Goal: Task Accomplishment & Management: Complete application form

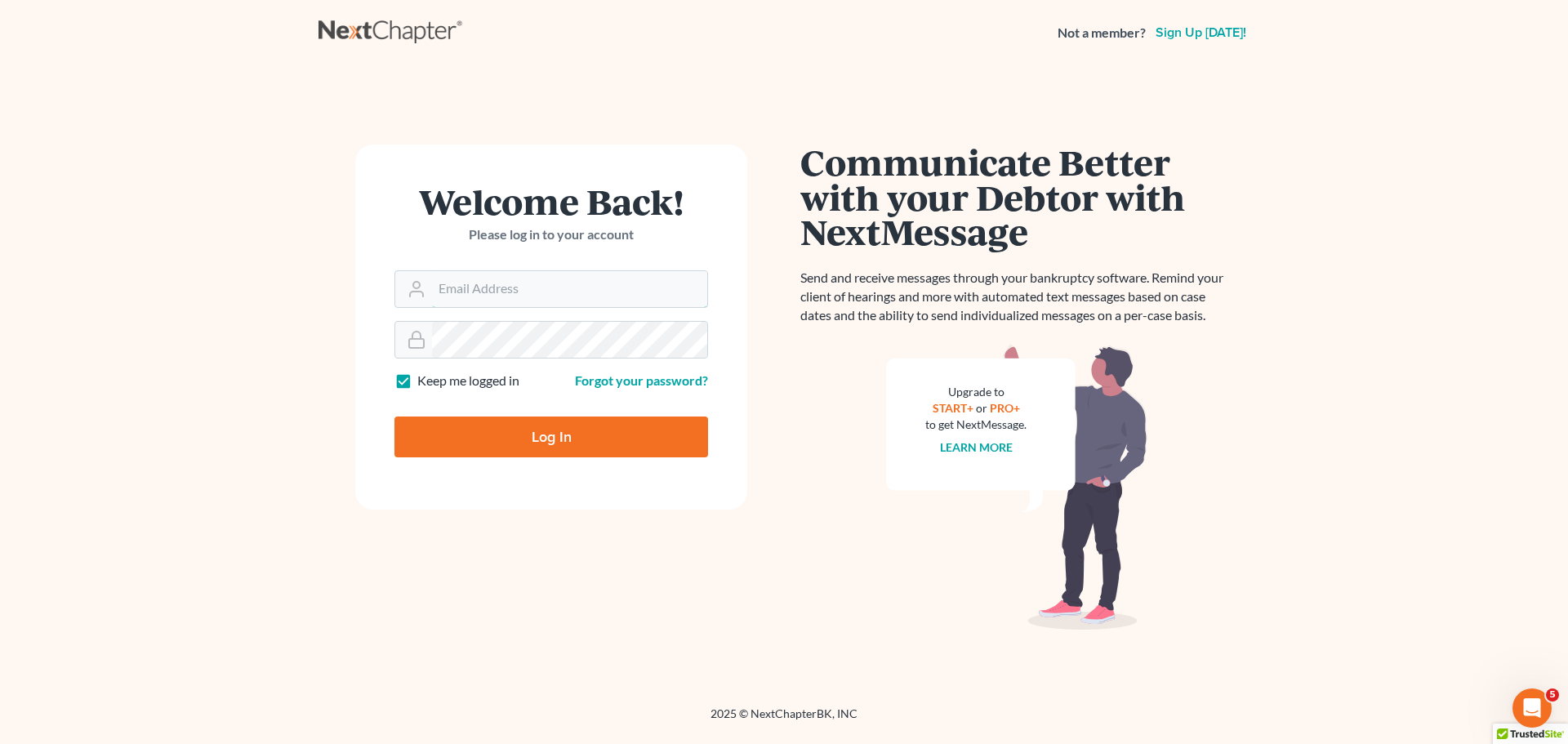
type input "[PERSON_NAME][EMAIL_ADDRESS][DOMAIN_NAME]"
click at [586, 440] on input "Log In" at bounding box center [551, 437] width 314 height 41
type input "Thinking..."
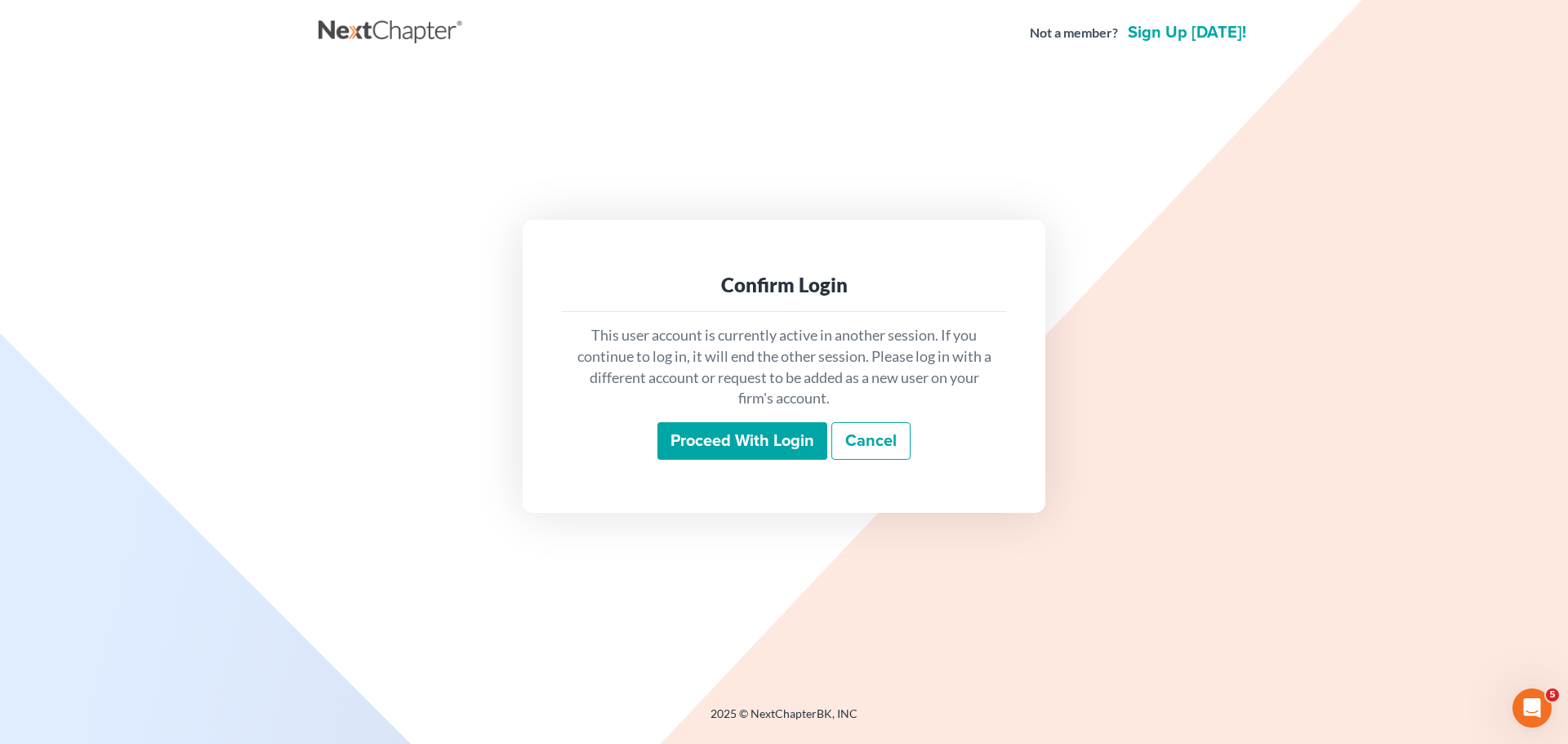
click at [767, 443] on input "Proceed with login" at bounding box center [742, 441] width 170 height 37
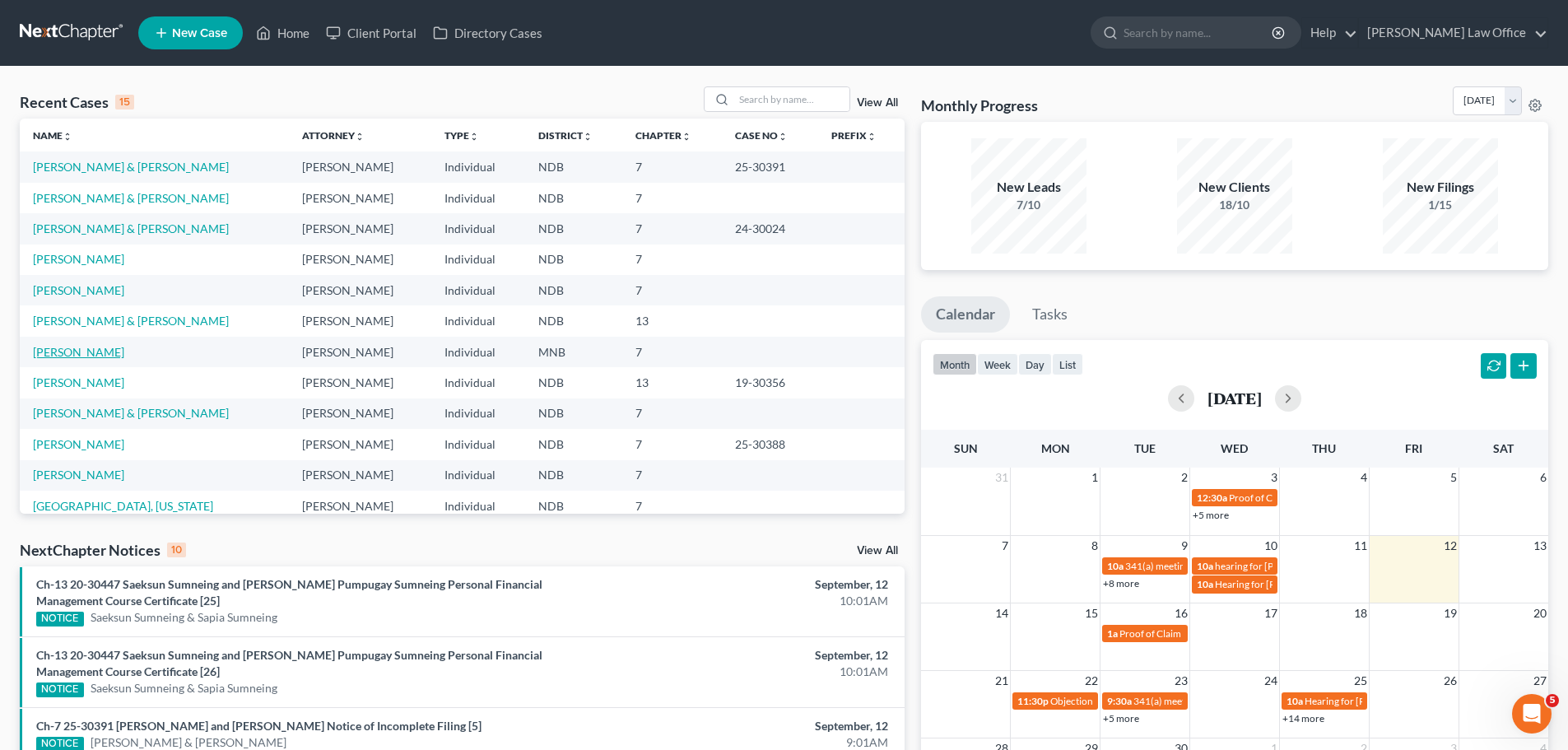
click at [60, 353] on link "[PERSON_NAME]" at bounding box center [78, 352] width 91 height 14
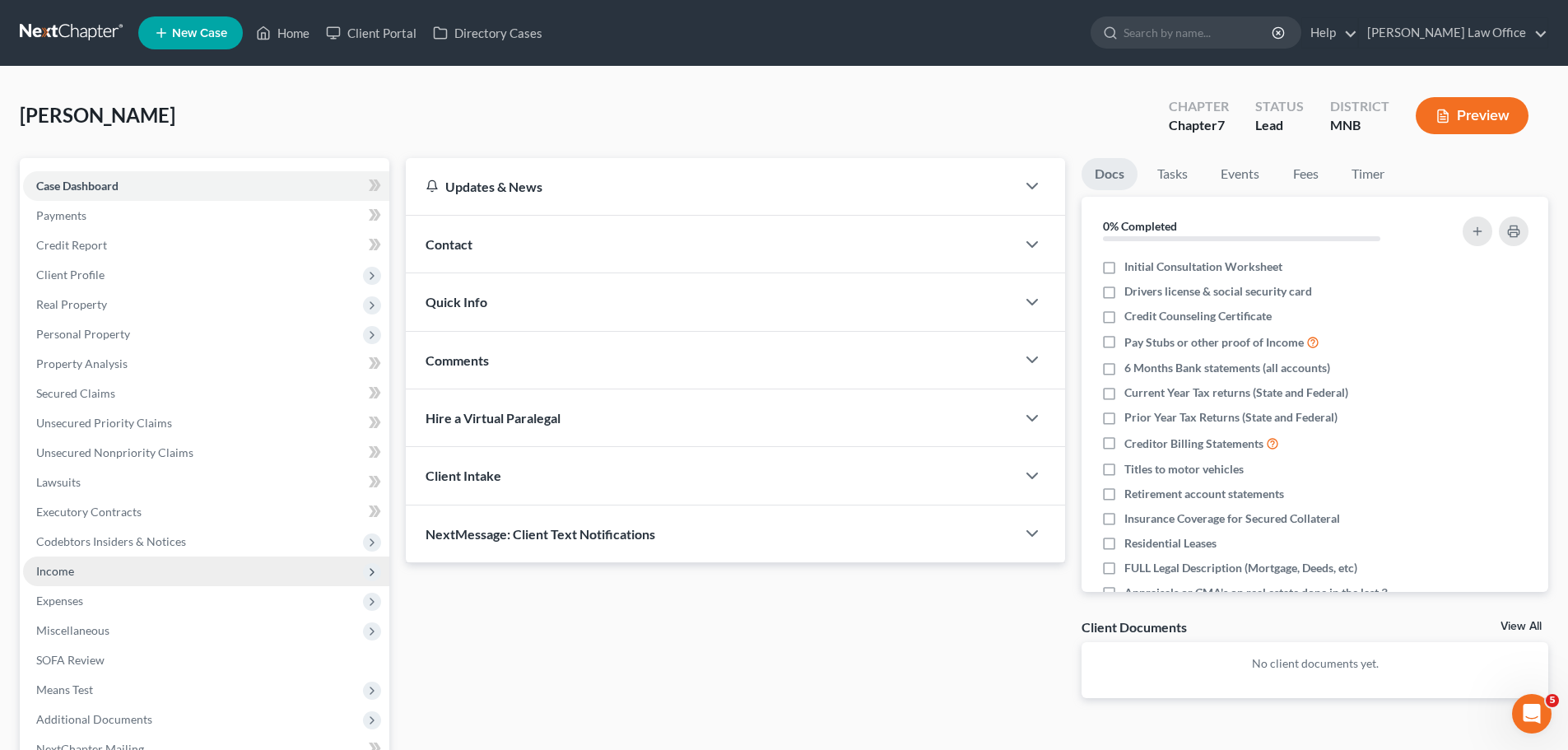
click at [58, 570] on span "Income" at bounding box center [55, 571] width 38 height 14
click at [46, 565] on span "Income" at bounding box center [55, 571] width 38 height 14
click at [60, 568] on span "Income" at bounding box center [55, 571] width 38 height 14
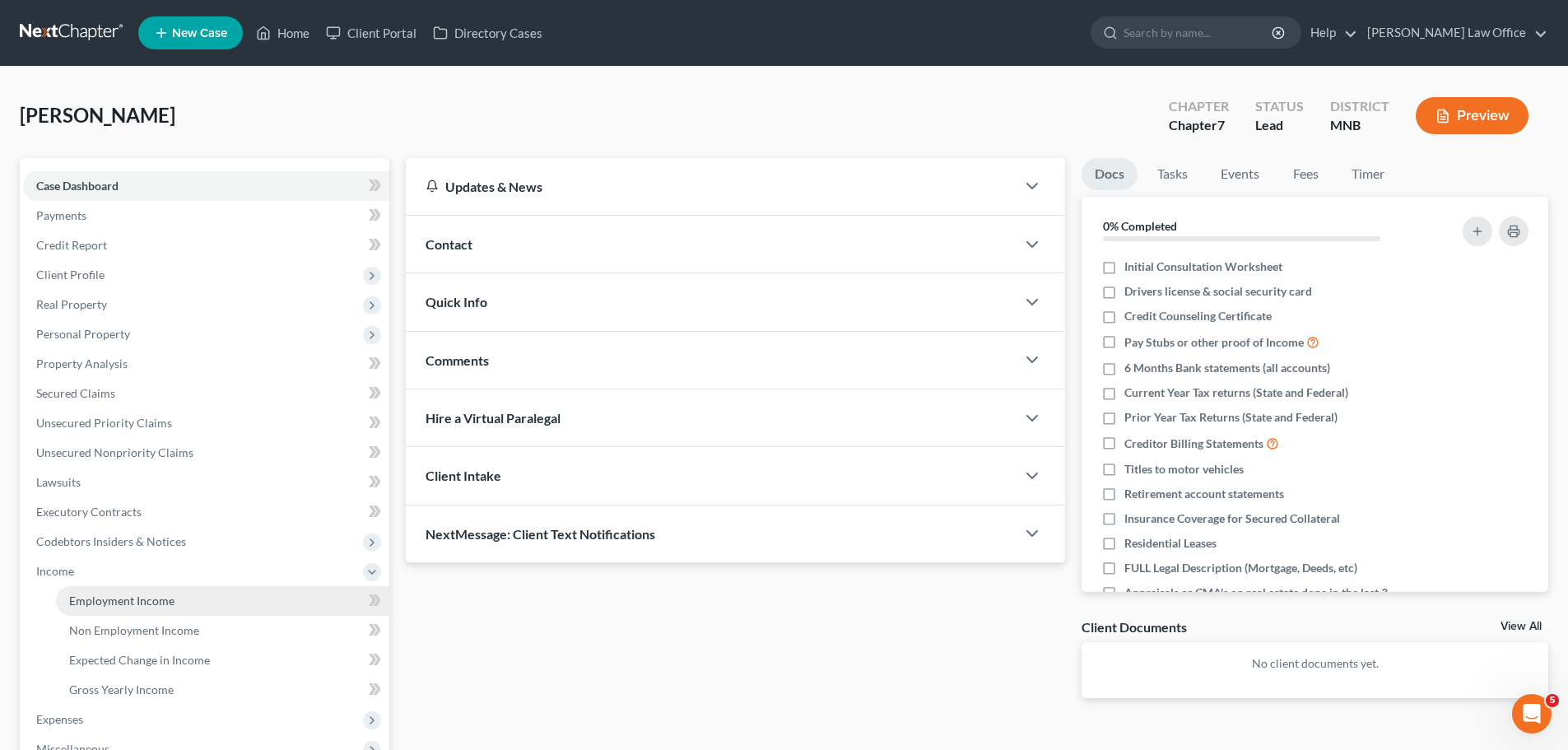
click at [109, 597] on span "Employment Income" at bounding box center [122, 601] width 106 height 14
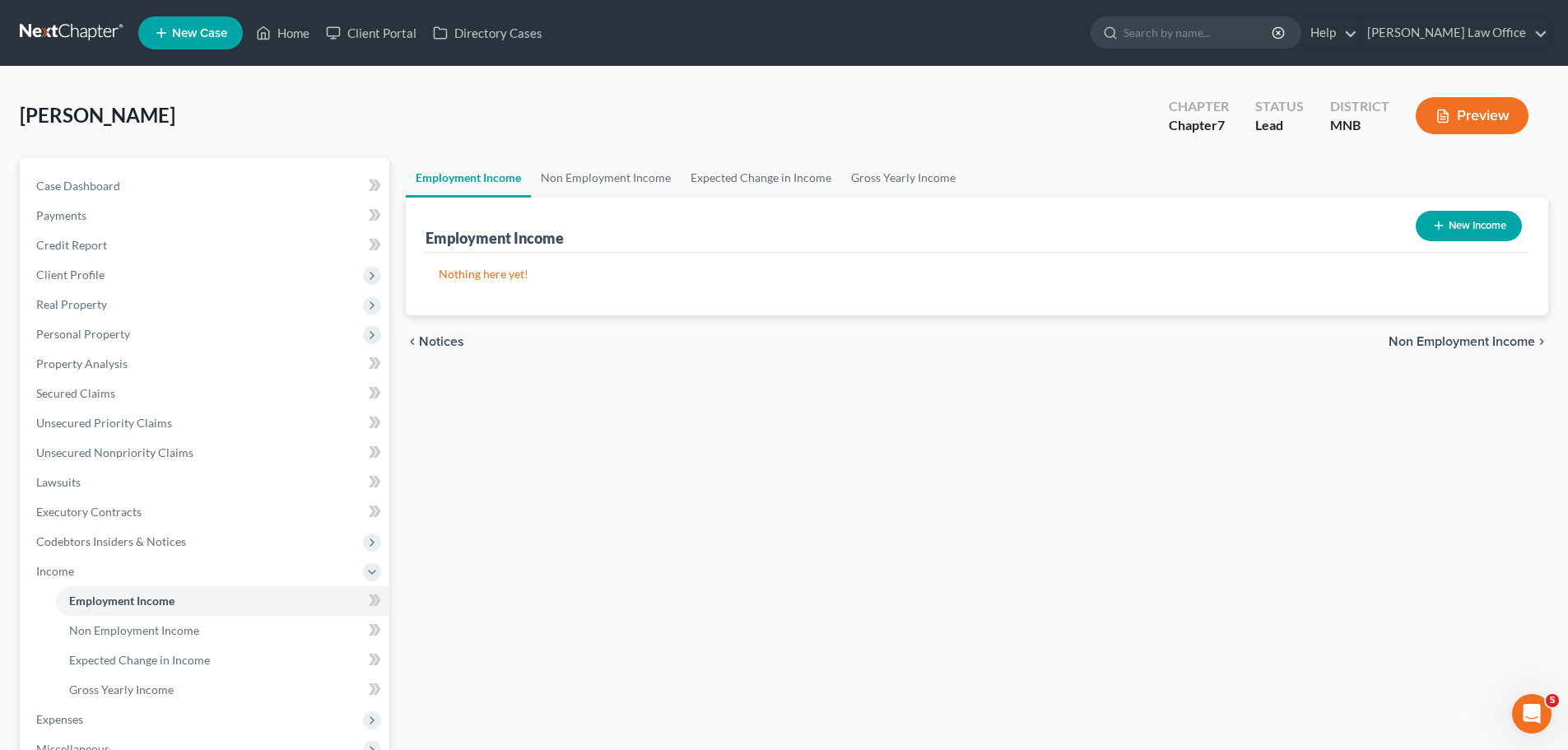
click at [1462, 216] on button "New Income" at bounding box center [1469, 226] width 106 height 30
select select "0"
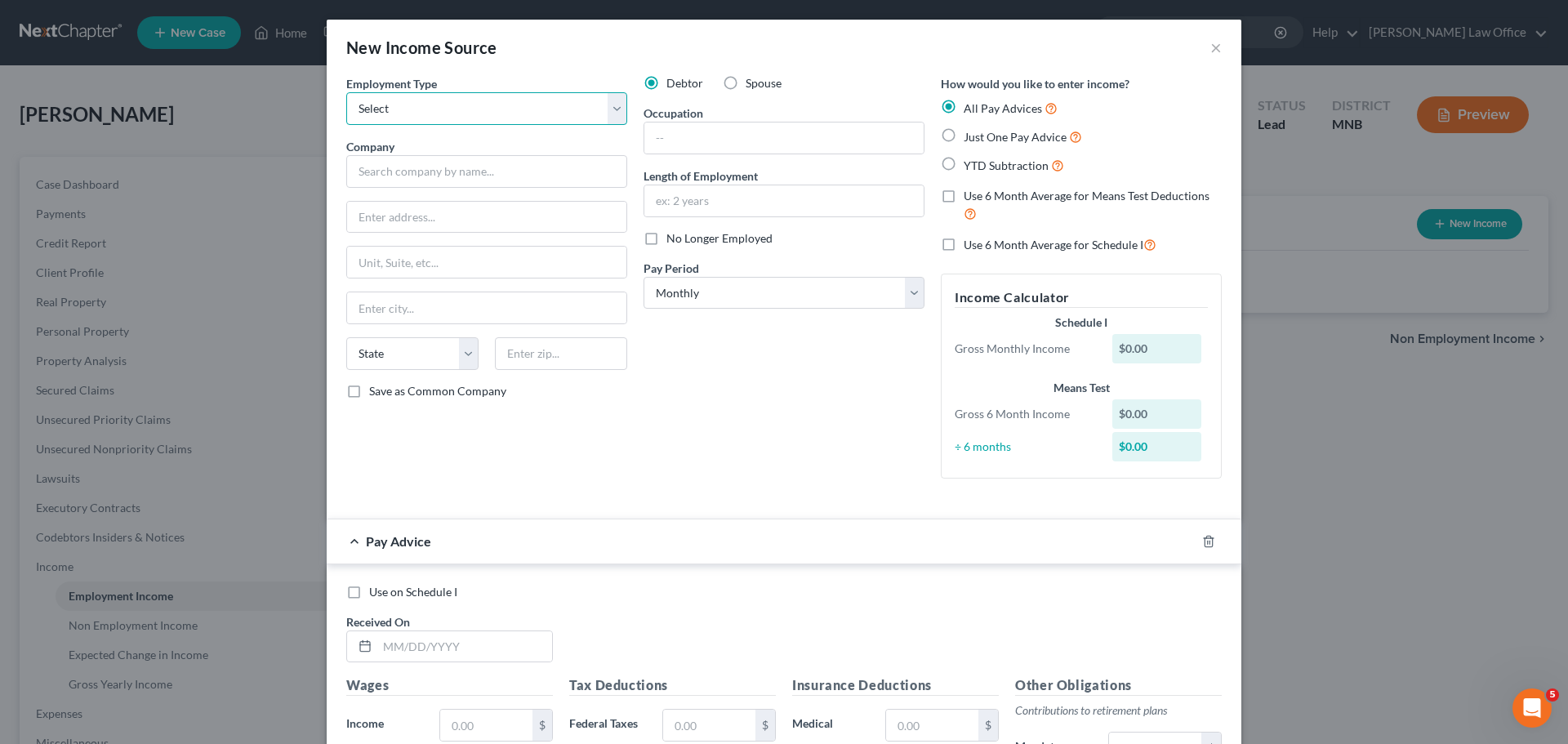
click at [612, 110] on select "Select Full or Part Time Employment Self Employment" at bounding box center [487, 108] width 281 height 32
select select "0"
click at [346, 92] on select "Select Full or Part Time Employment Self Employment" at bounding box center [487, 108] width 281 height 32
click at [371, 173] on input "text" at bounding box center [487, 171] width 281 height 32
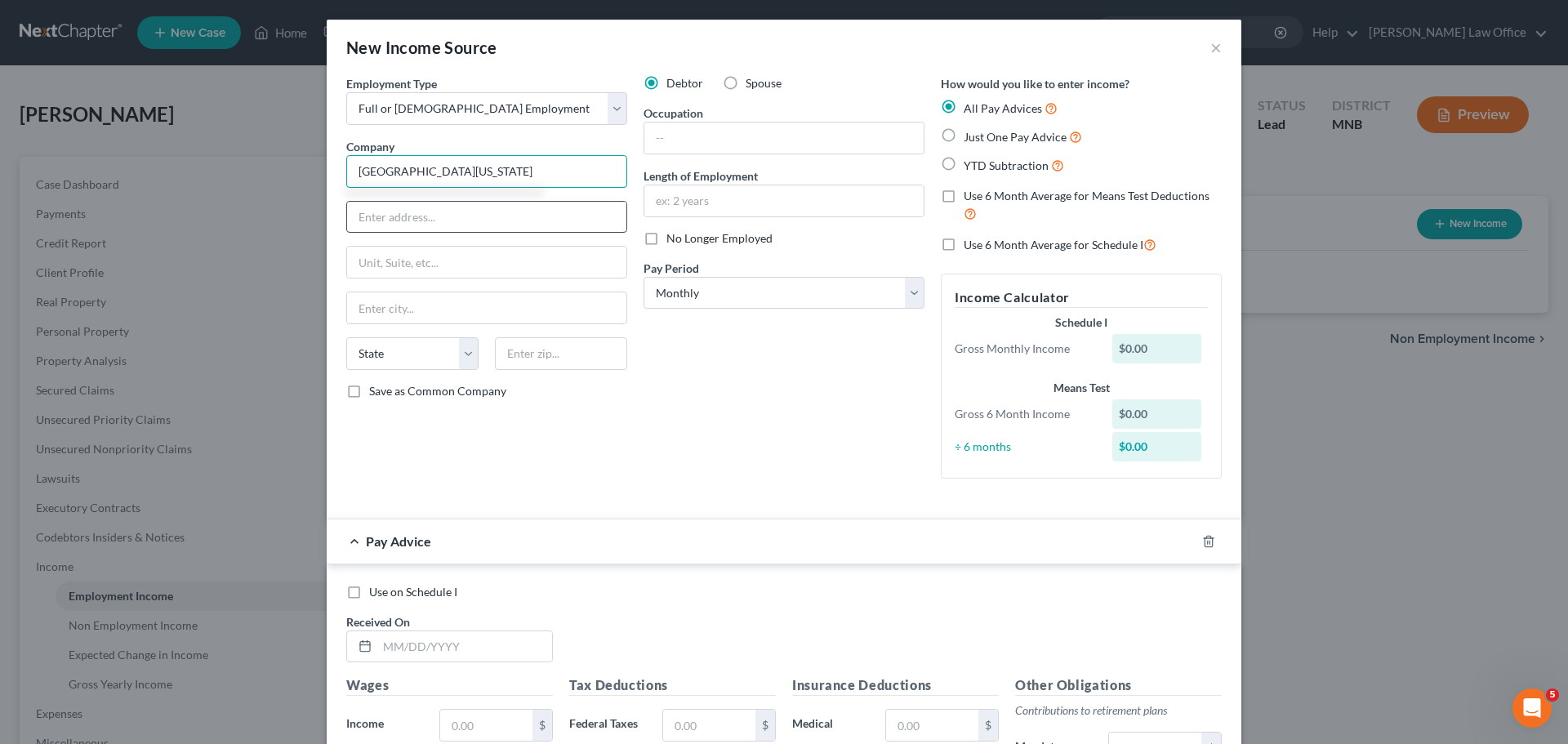
type input "Clay County Minnesota"
click at [458, 225] on input "text" at bounding box center [487, 217] width 279 height 31
click at [407, 211] on input "text" at bounding box center [487, 217] width 279 height 31
type input "PO Box 280"
type input "56560"
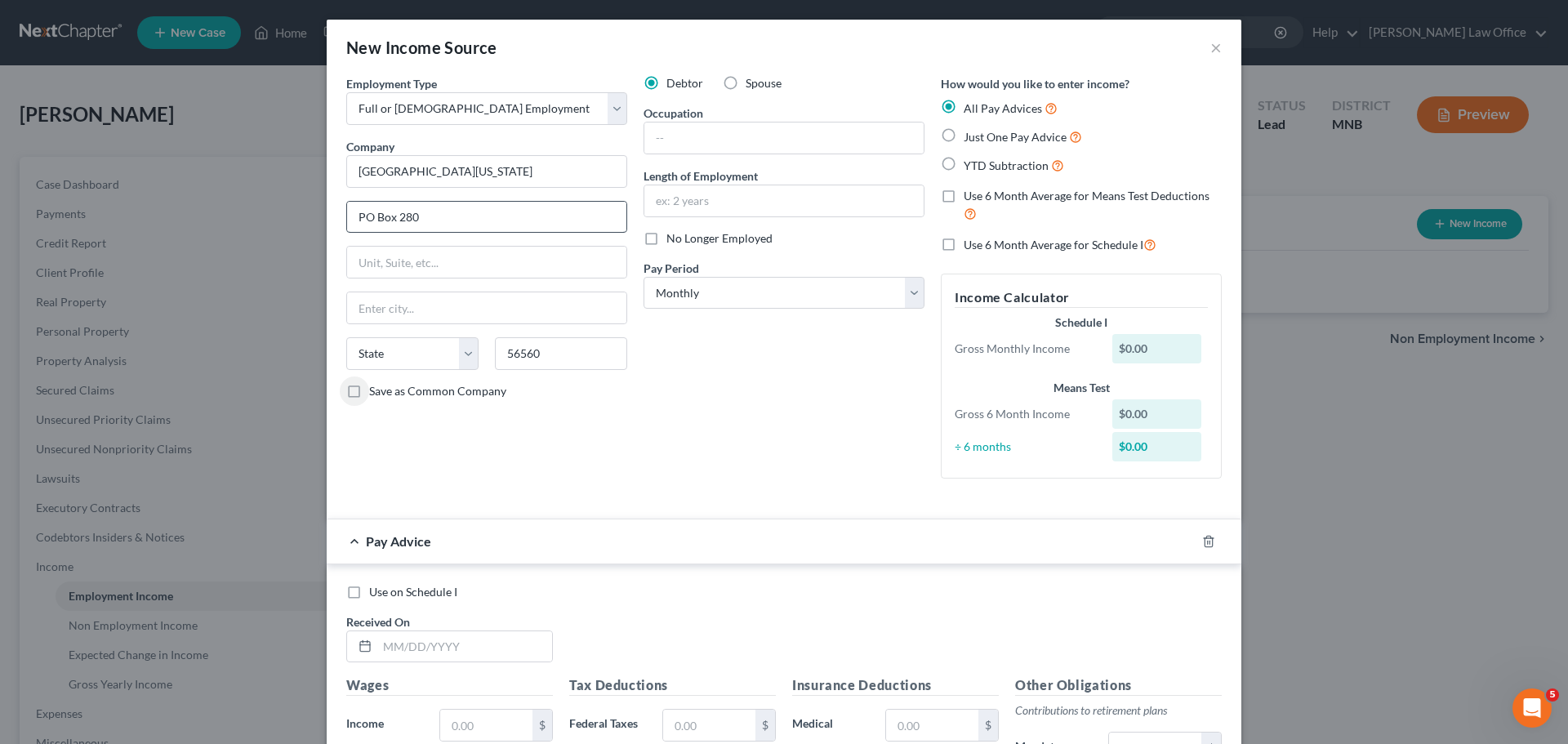
type input "Moorhead"
select select "24"
click at [701, 141] on input "text" at bounding box center [784, 137] width 279 height 31
type input "Social Worker"
click at [964, 131] on label "Just One Pay Advice" at bounding box center [1023, 136] width 118 height 19
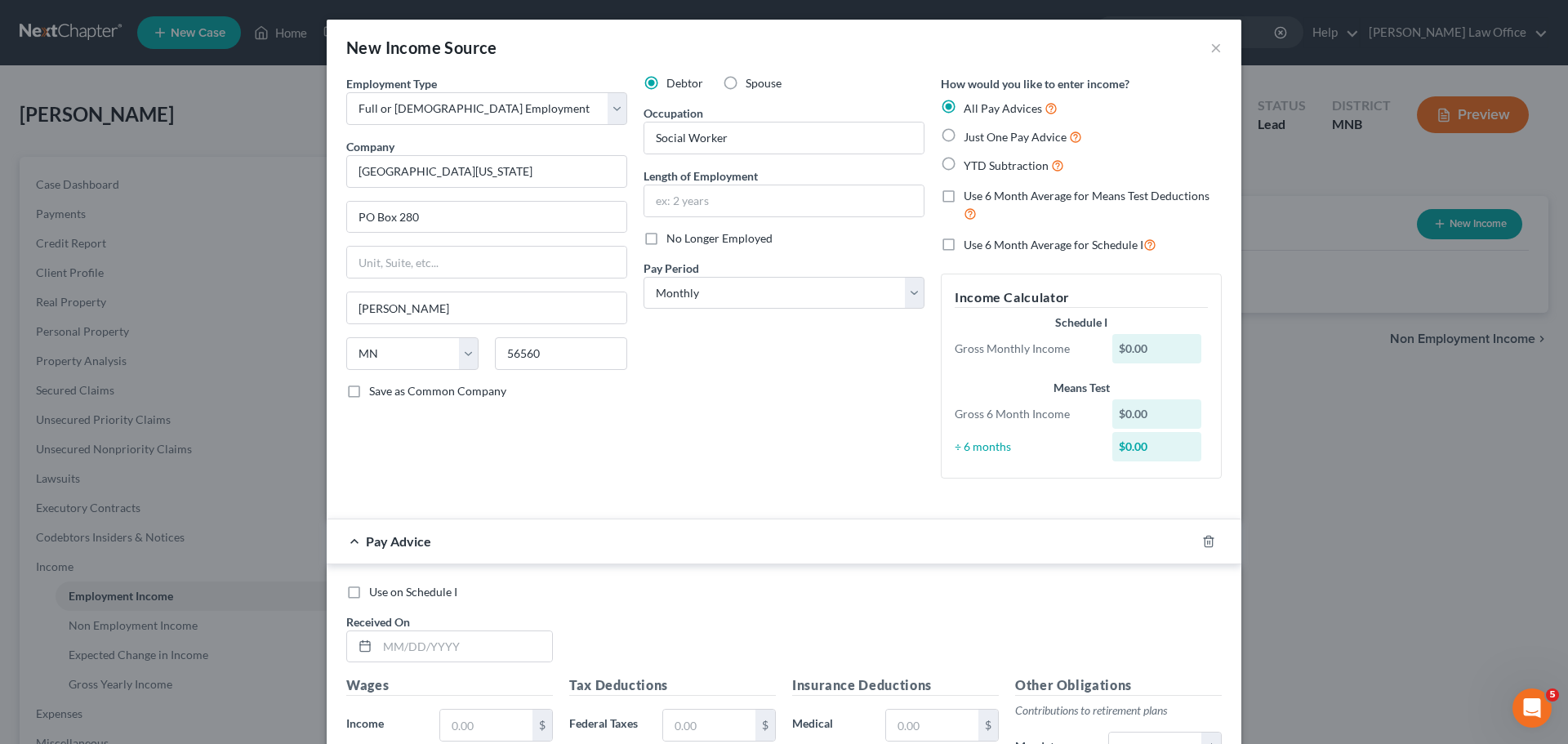
click at [970, 131] on input "Just One Pay Advice" at bounding box center [975, 132] width 11 height 11
radio input "true"
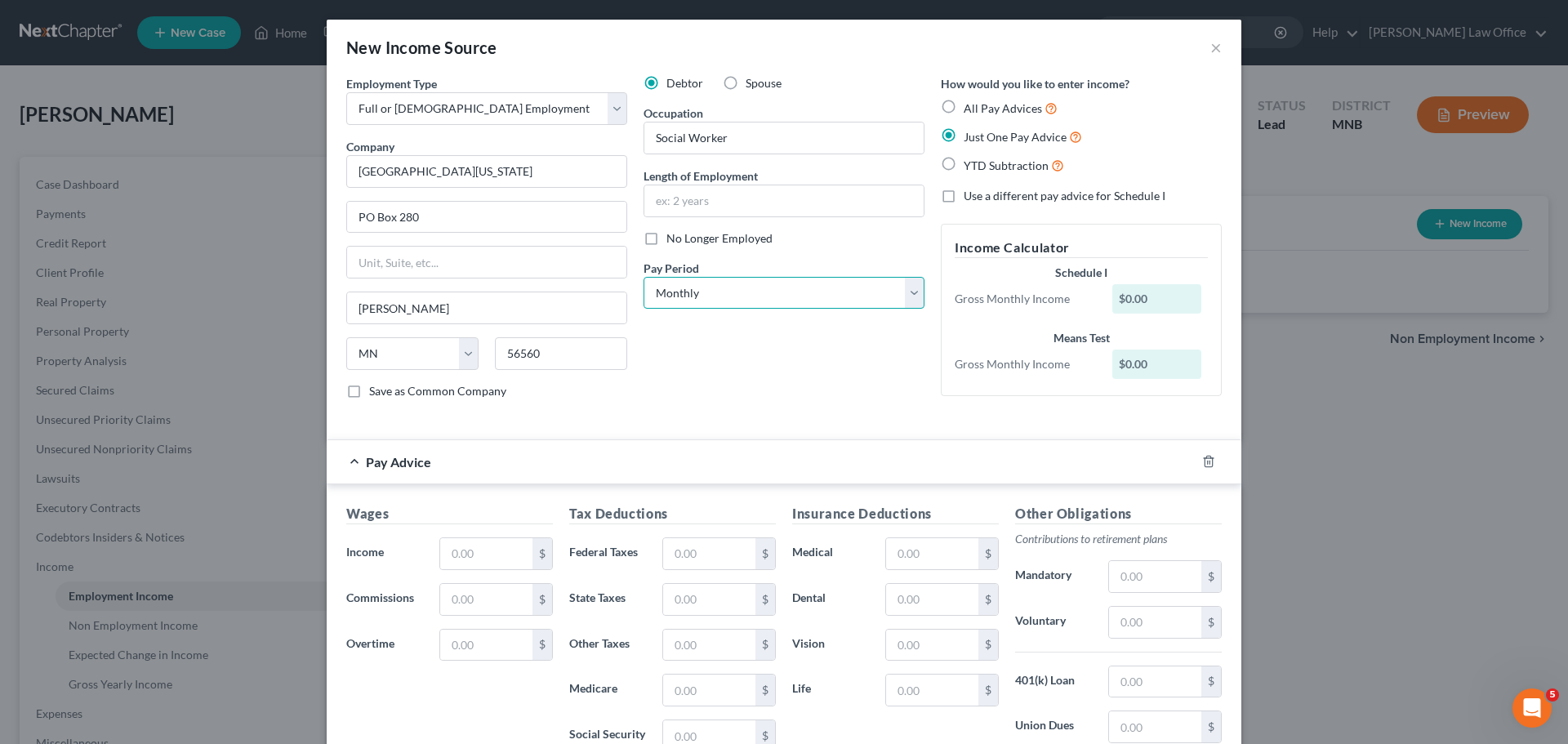
click at [910, 293] on select "Select Monthly Twice Monthly Every Other Week Weekly" at bounding box center [784, 293] width 281 height 32
select select "2"
click at [644, 277] on select "Select Monthly Twice Monthly Every Other Week Weekly" at bounding box center [784, 293] width 281 height 32
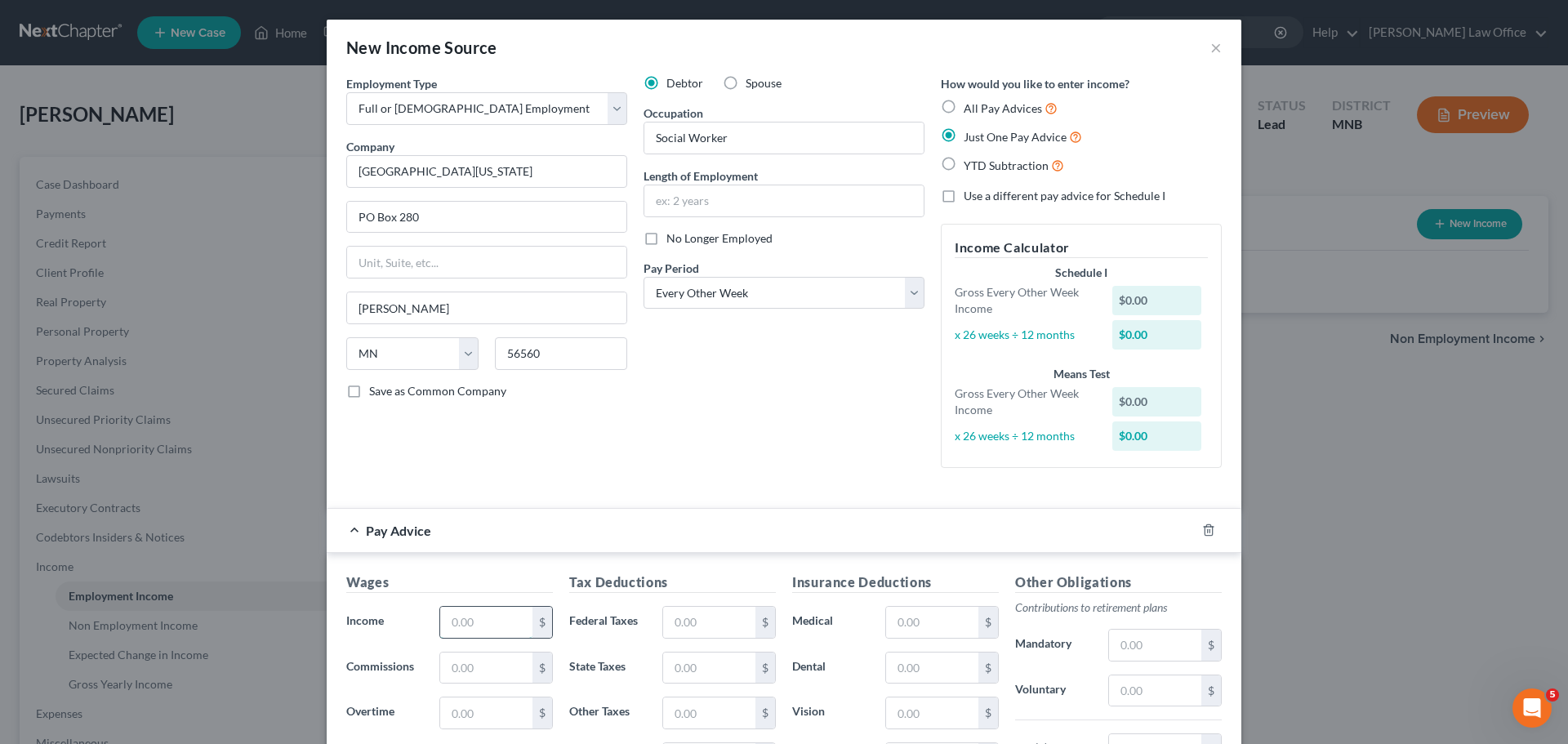
click at [478, 613] on input "text" at bounding box center [486, 622] width 92 height 31
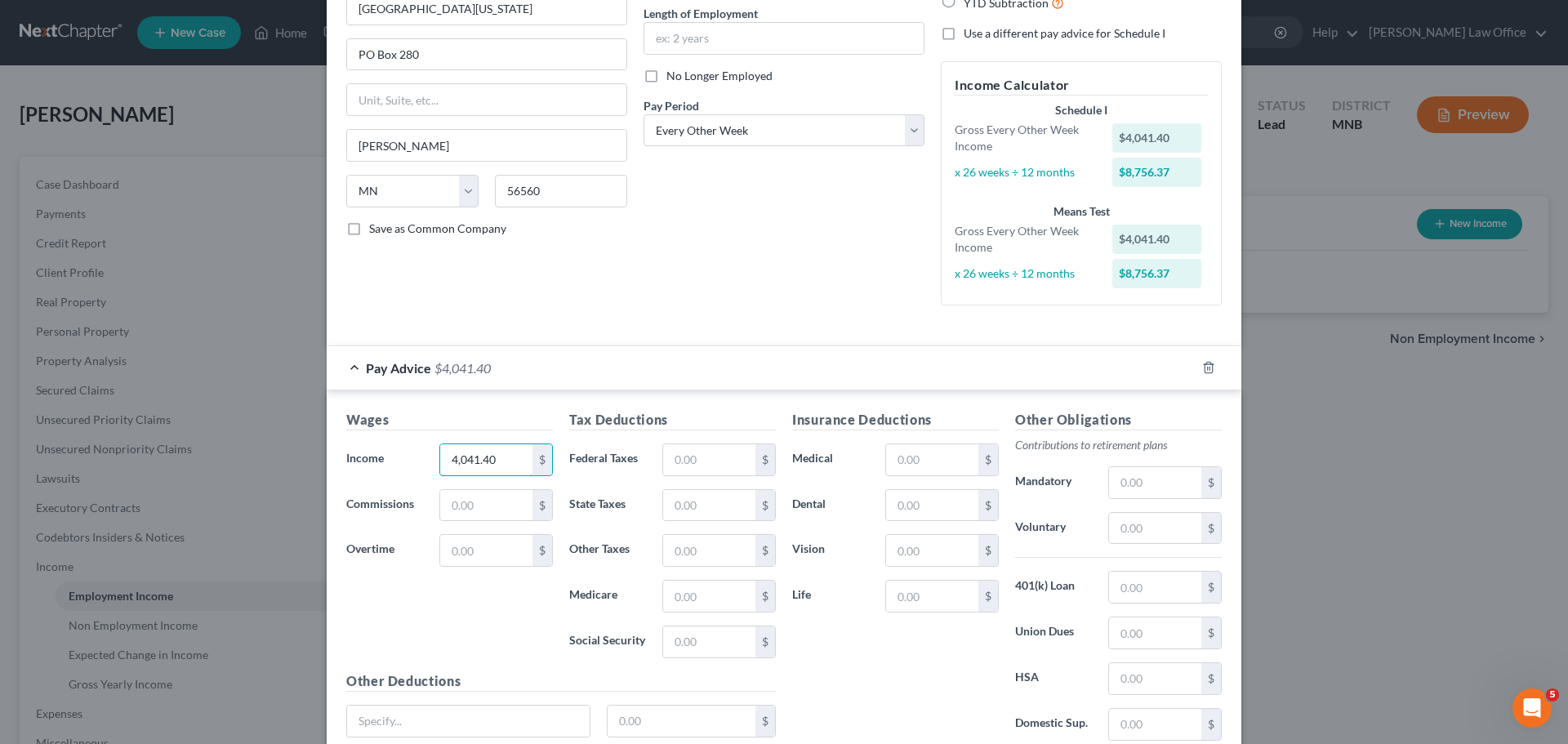
scroll to position [163, 0]
type input "4,041.40"
click at [685, 458] on input "text" at bounding box center [709, 459] width 92 height 31
type input "171.85"
type input "120.91"
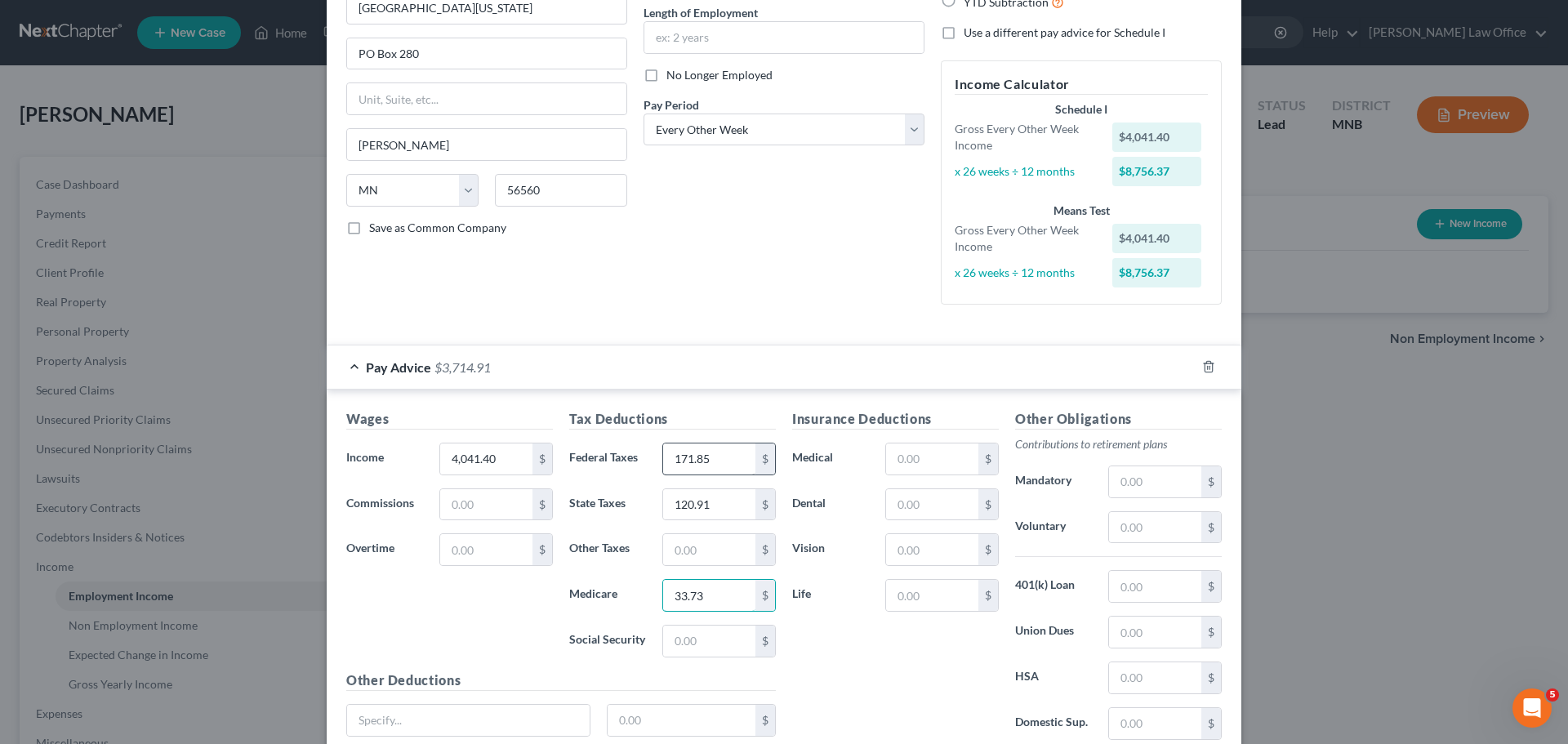
type input "33.73"
type input "144.18"
type input "Accident Insurance"
click at [642, 721] on input "text" at bounding box center [681, 720] width 149 height 31
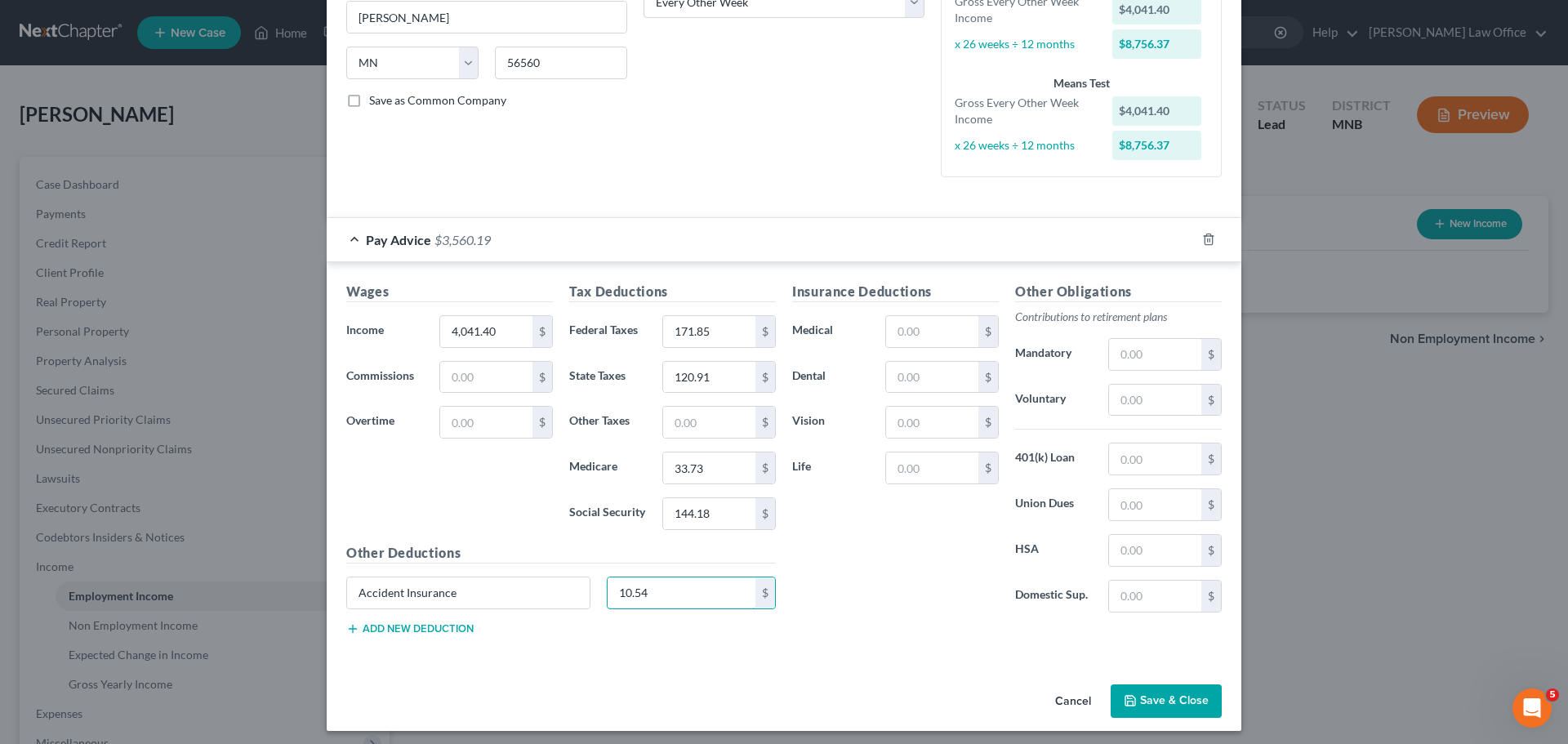
scroll to position [297, 0]
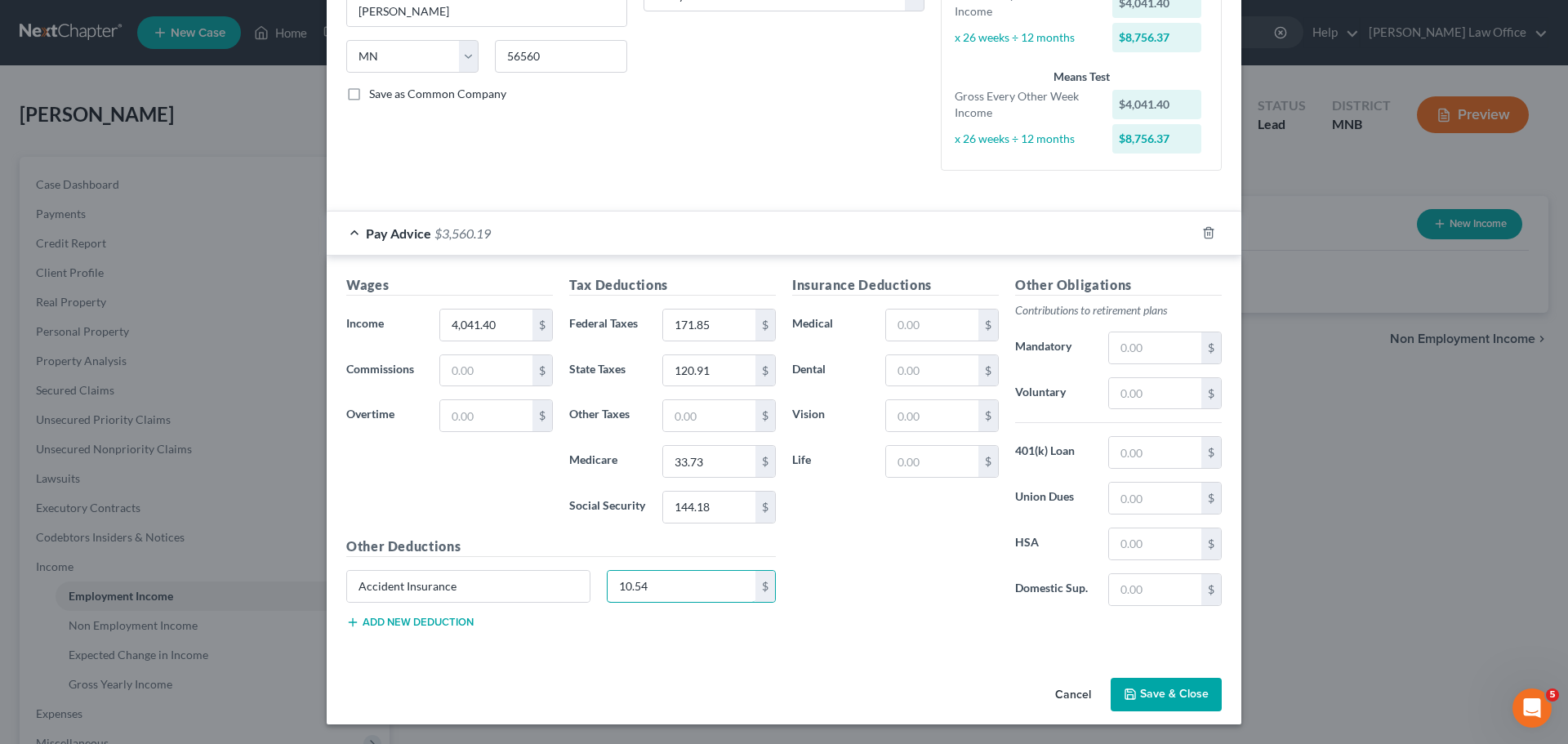
type input "10.54"
click at [906, 330] on input "text" at bounding box center [932, 325] width 92 height 31
type input "1,192.75"
click at [921, 374] on input "text" at bounding box center [932, 370] width 92 height 31
type input "58.00"
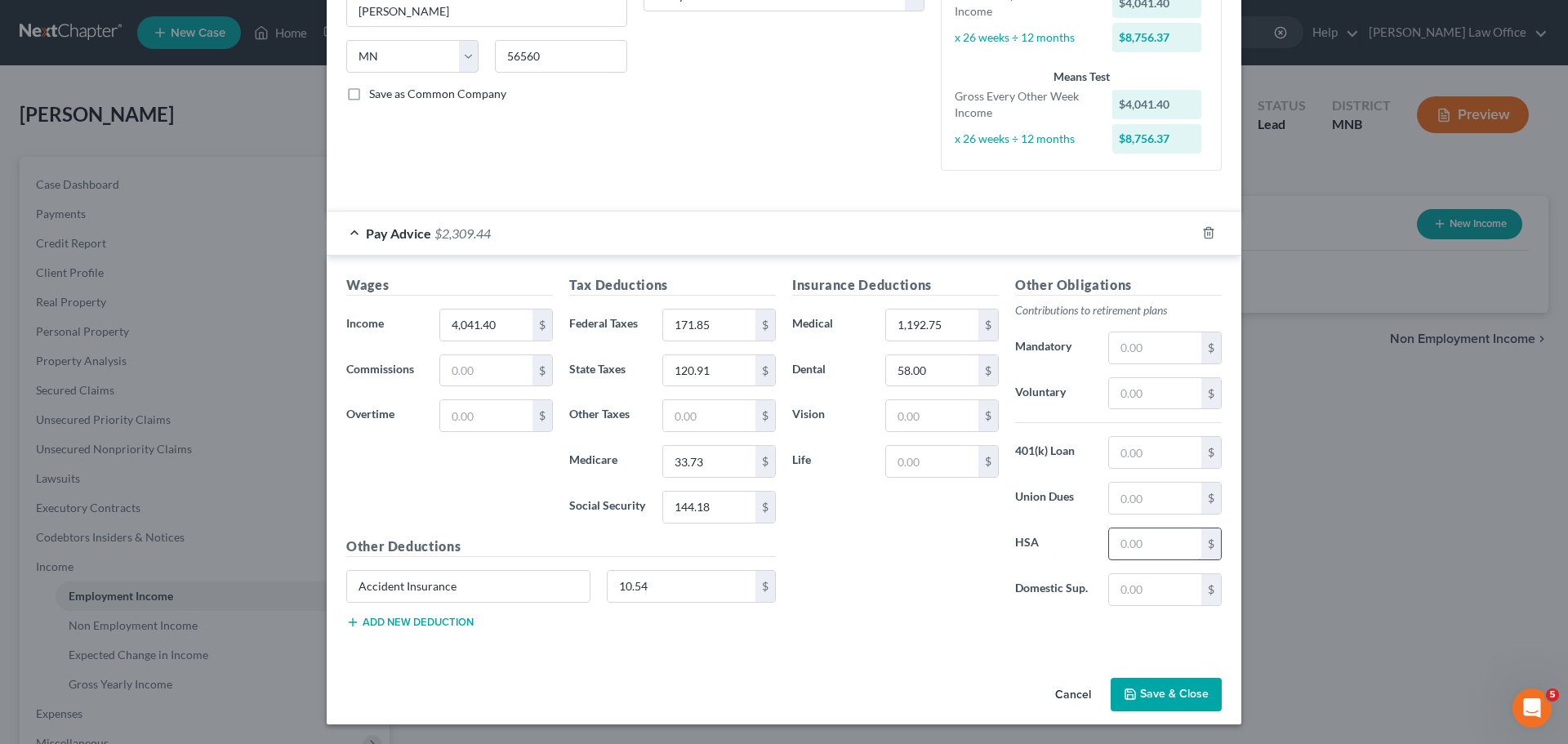
click at [1156, 548] on input "text" at bounding box center [1155, 543] width 92 height 31
type input "356.25"
click at [401, 618] on button "Add new deduction" at bounding box center [409, 622] width 127 height 13
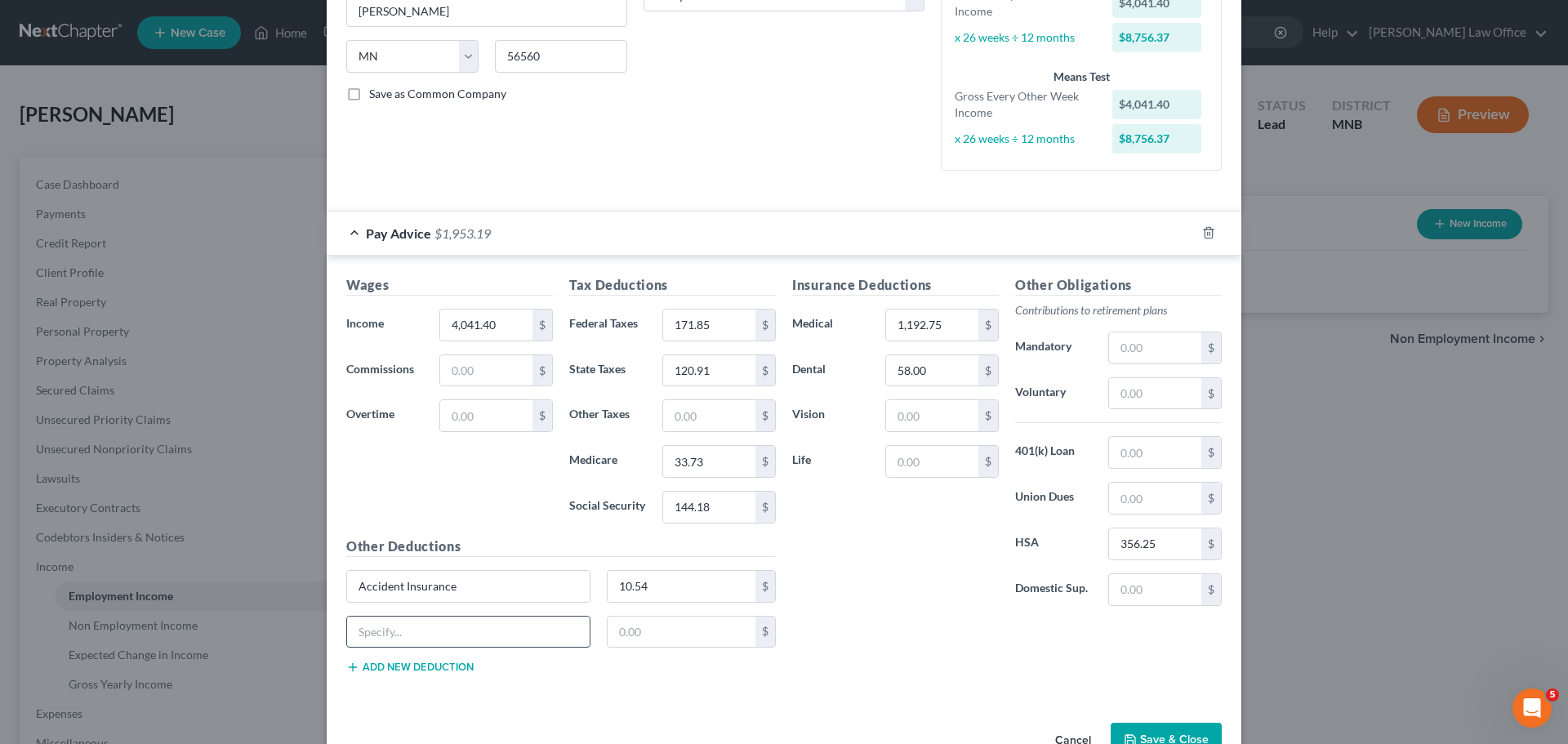
click at [388, 626] on input "text" at bounding box center [468, 632] width 243 height 31
type input "Limited FSA"
type input "83.33"
click at [1137, 399] on input "text" at bounding box center [1155, 394] width 92 height 31
type input "198.02"
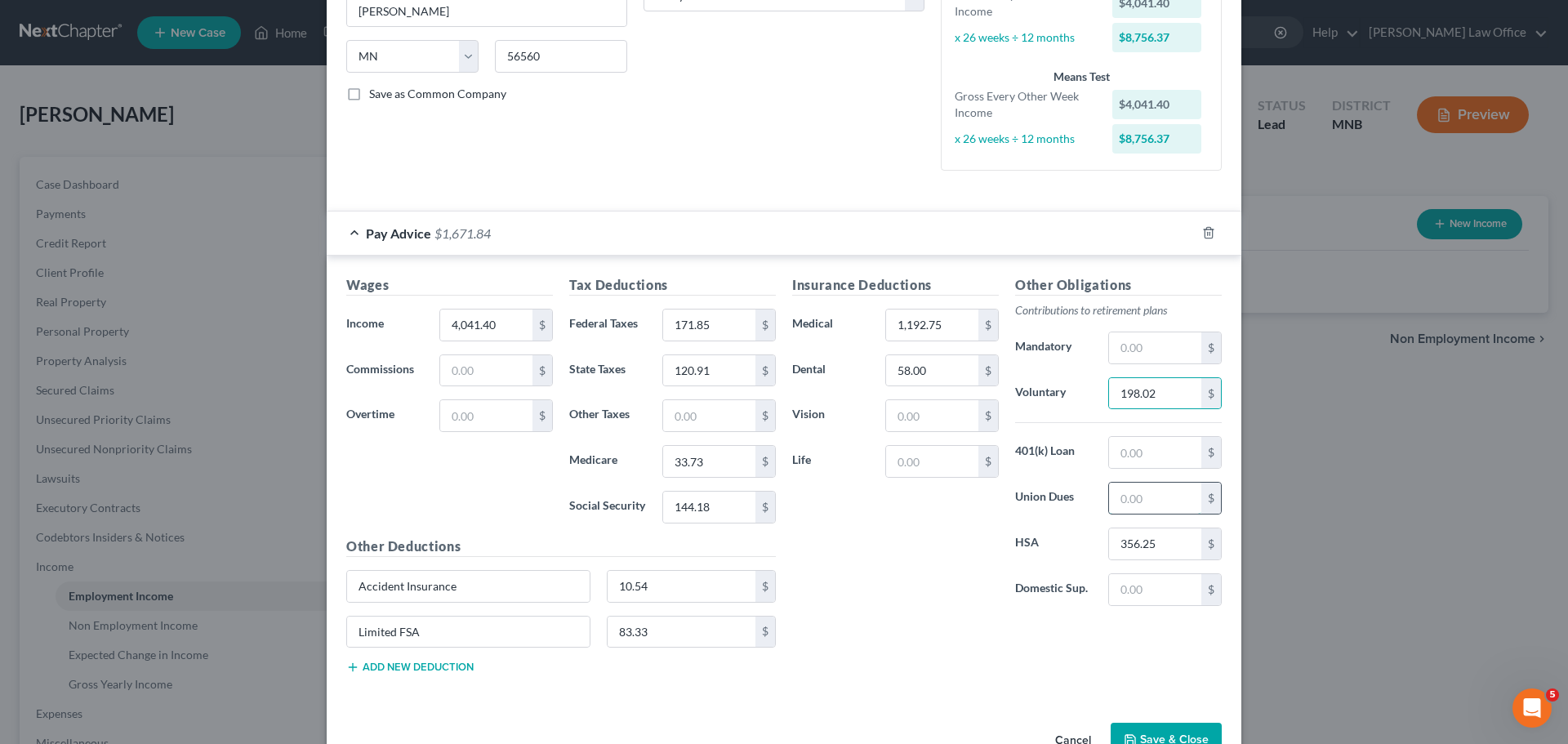
click at [1141, 492] on input "text" at bounding box center [1155, 498] width 92 height 31
type input "54.50"
click at [916, 422] on input "text" at bounding box center [932, 415] width 92 height 31
type input "25.45"
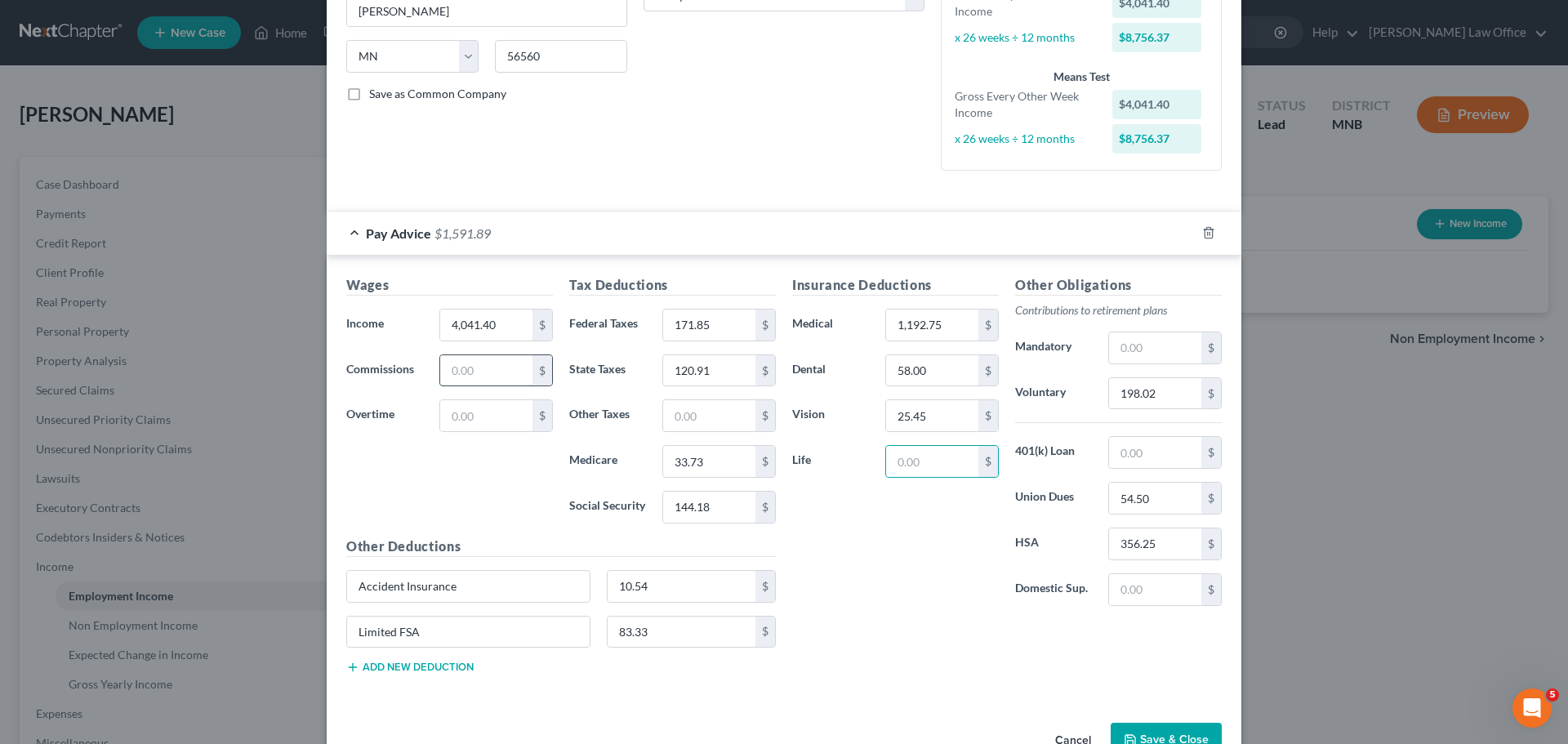
click at [467, 368] on input "text" at bounding box center [486, 370] width 92 height 31
type input "44.48"
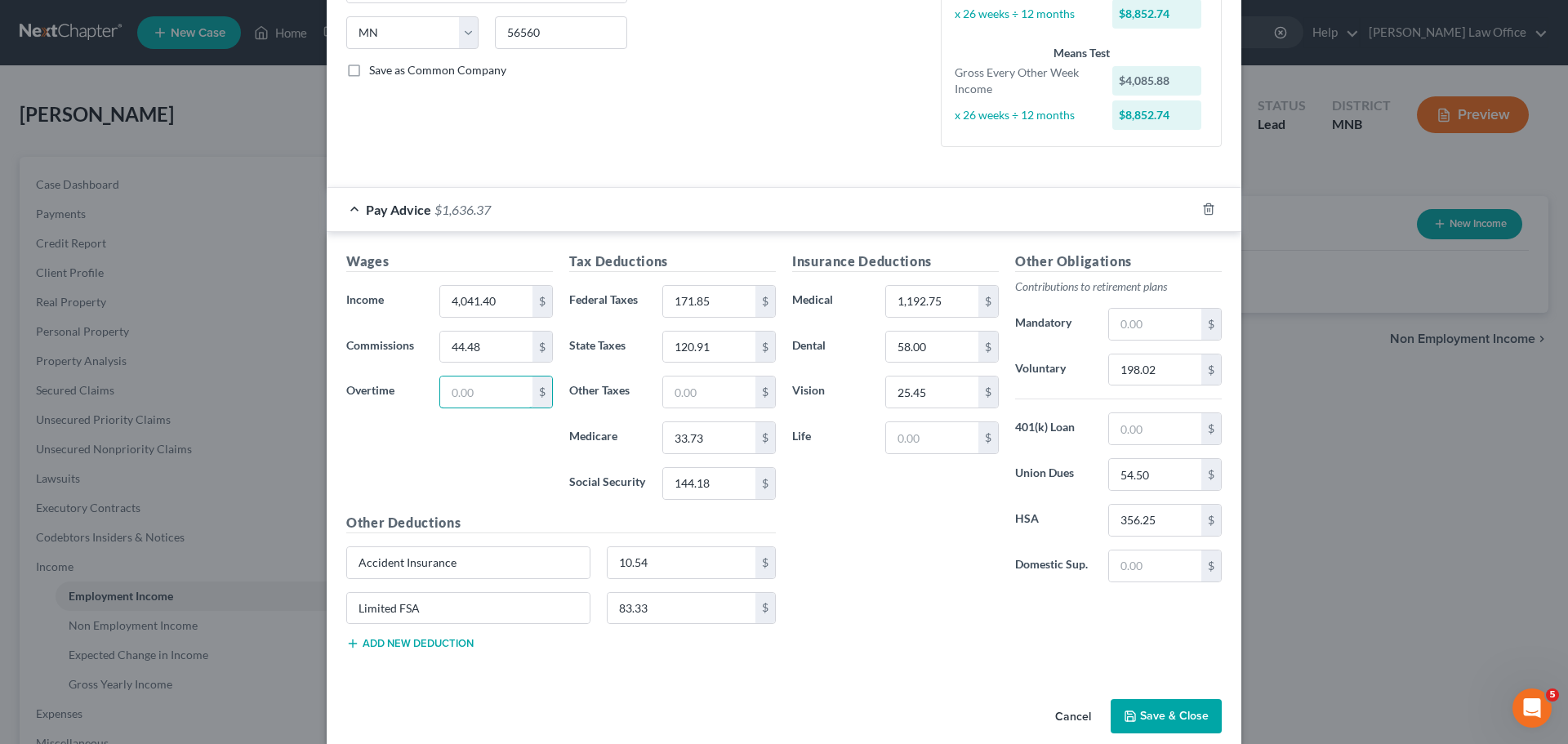
scroll to position [343, 0]
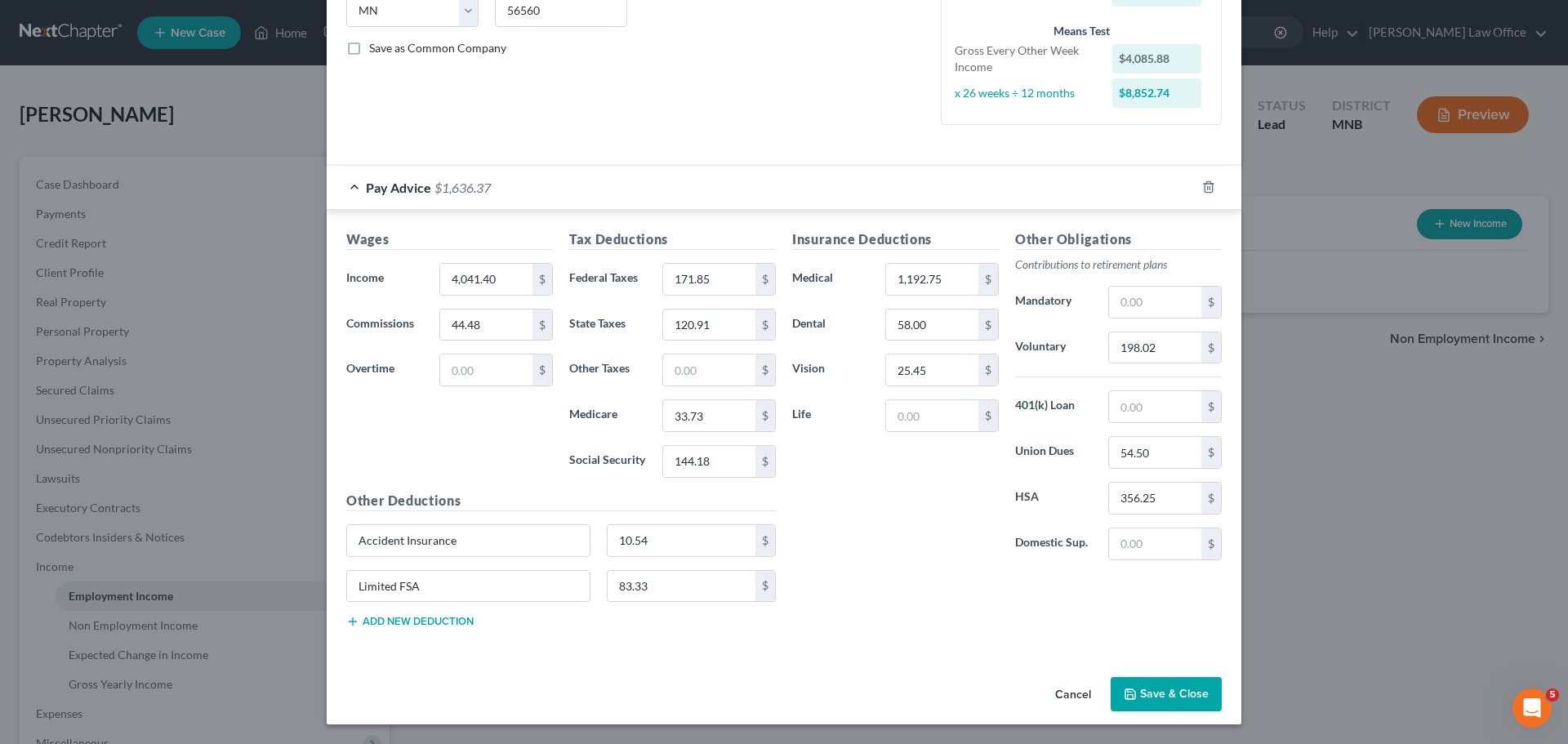
click at [1160, 691] on button "Save & Close" at bounding box center [1166, 694] width 111 height 34
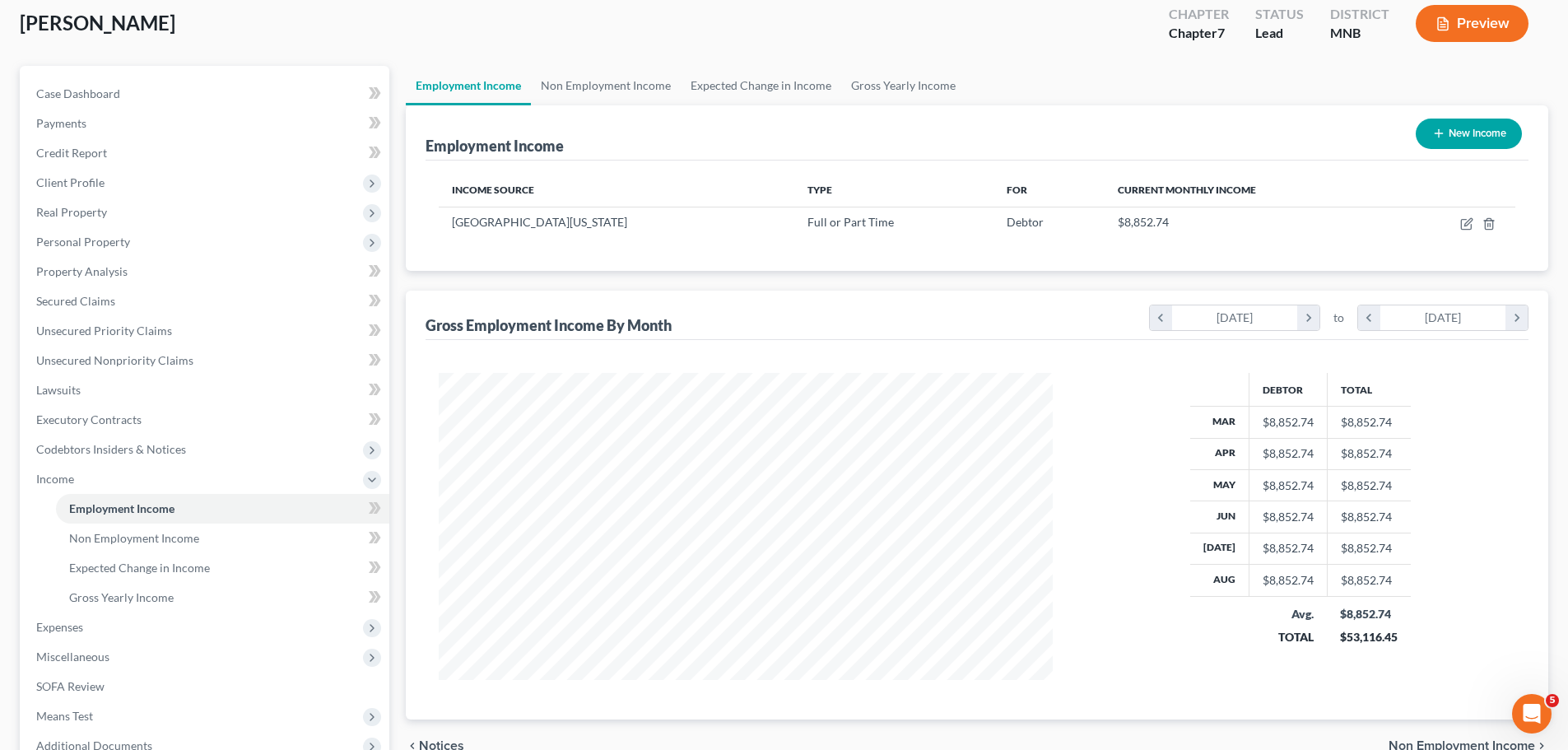
scroll to position [164, 0]
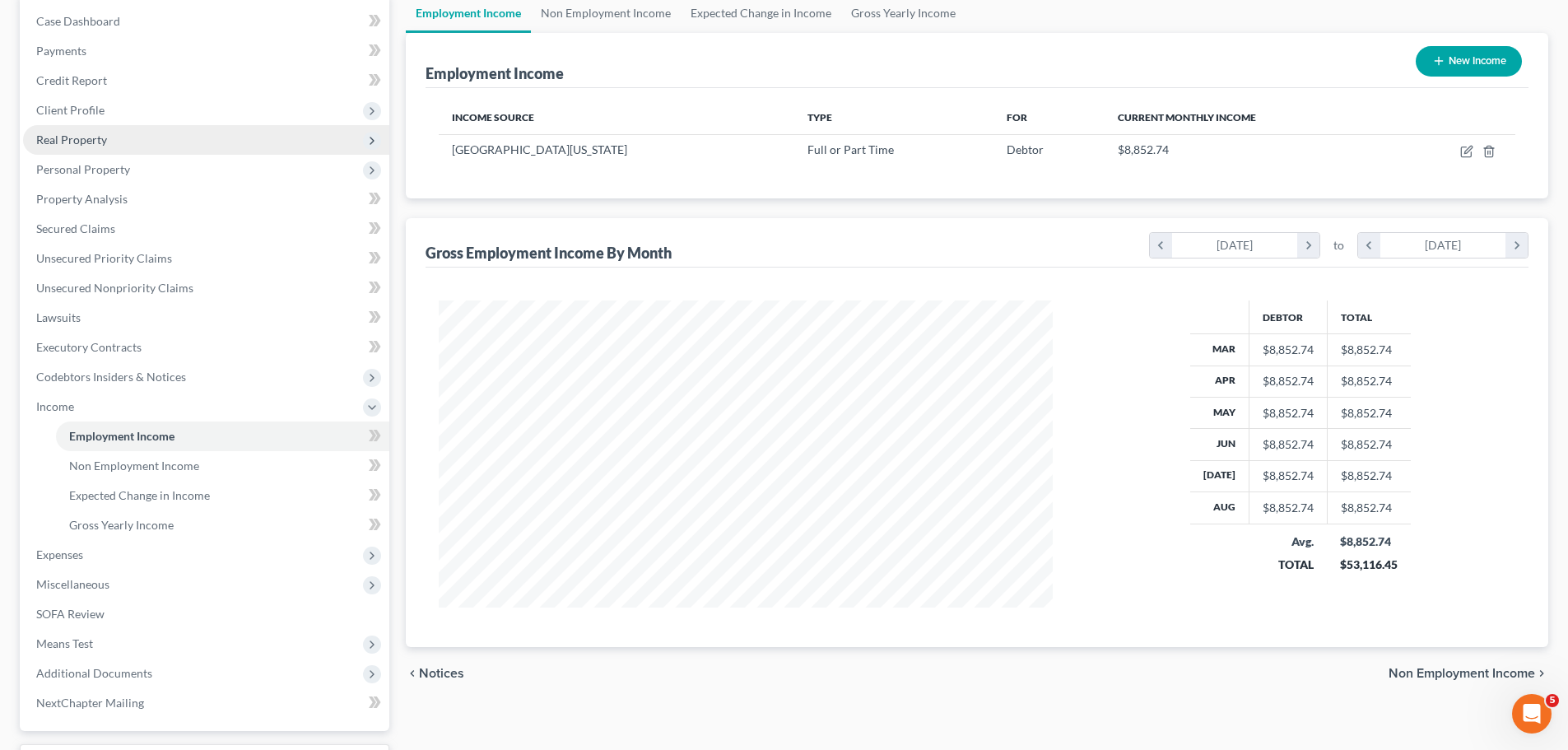
click at [65, 144] on span "Real Property" at bounding box center [71, 139] width 70 height 14
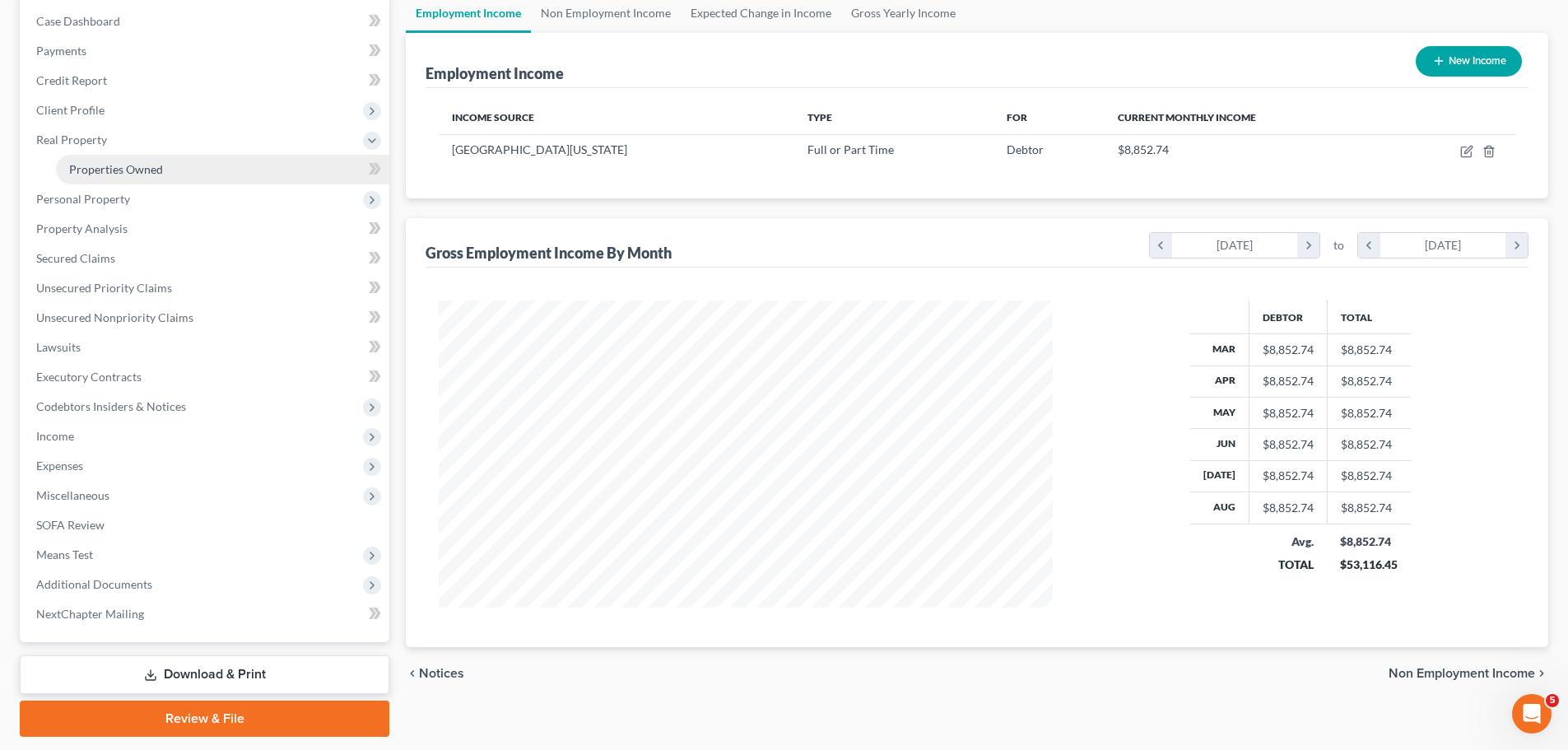
click at [75, 179] on link "Properties Owned" at bounding box center [223, 169] width 334 height 29
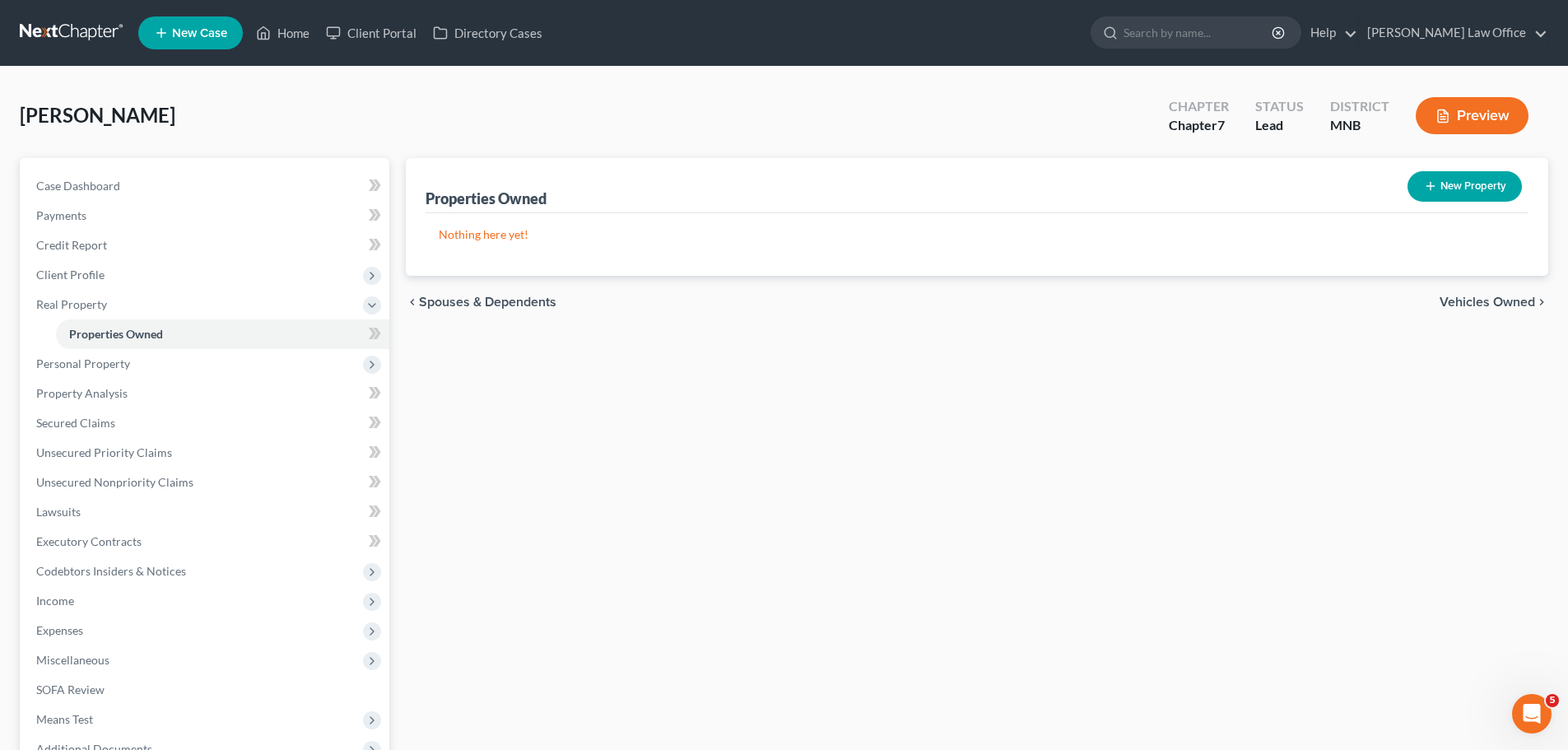
drag, startPoint x: 1011, startPoint y: 154, endPoint x: 1068, endPoint y: 164, distance: 57.9
click at [766, 164] on div "Hubert, Lacey Upgraded Chapter Chapter 7 Status Lead District MNB Preview Petit…" at bounding box center [784, 501] width 1529 height 829
click at [733, 482] on div "Properties Owned New Property Nothing here yet! Property Market Value Liens Exe…" at bounding box center [977, 530] width 1159 height 744
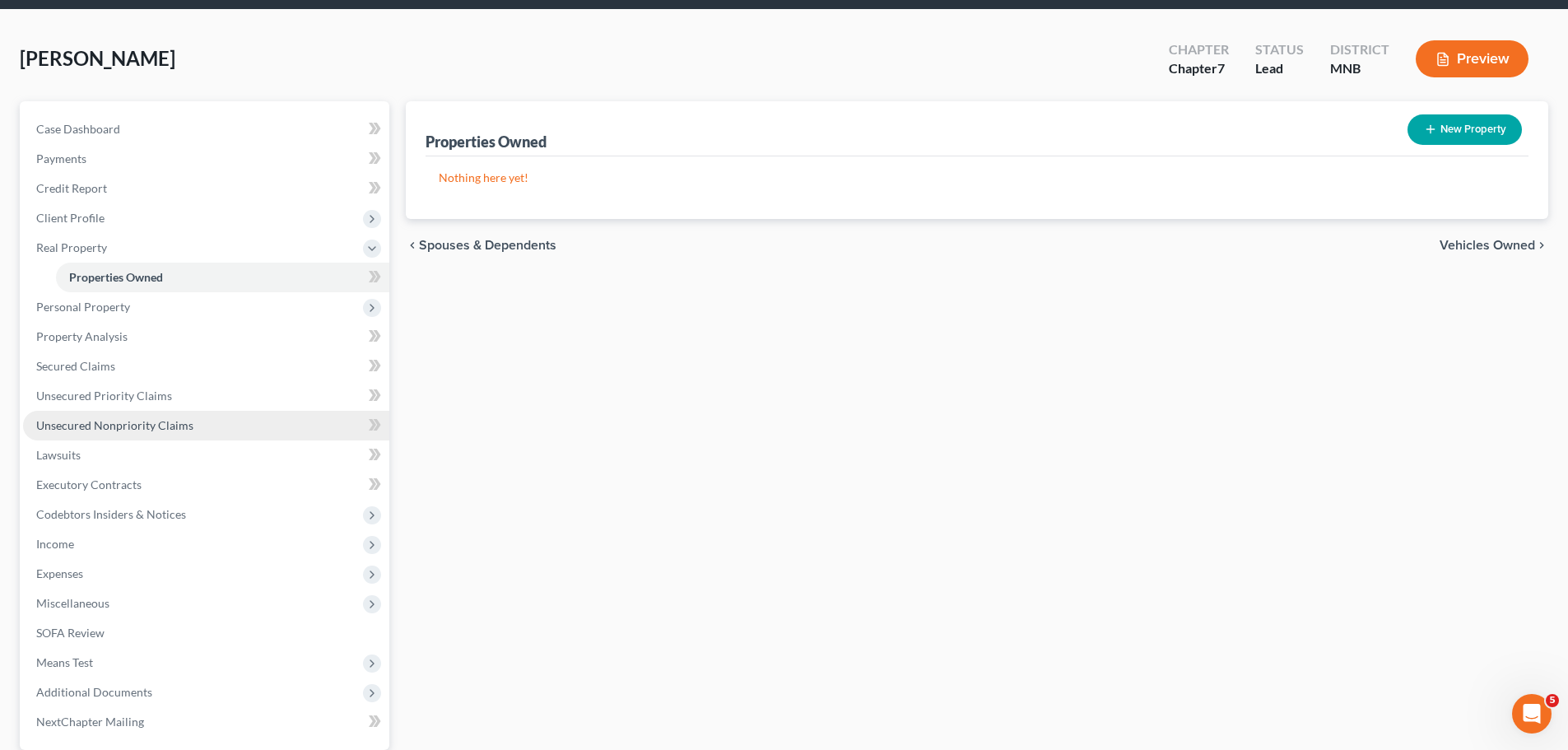
scroll to position [49, 0]
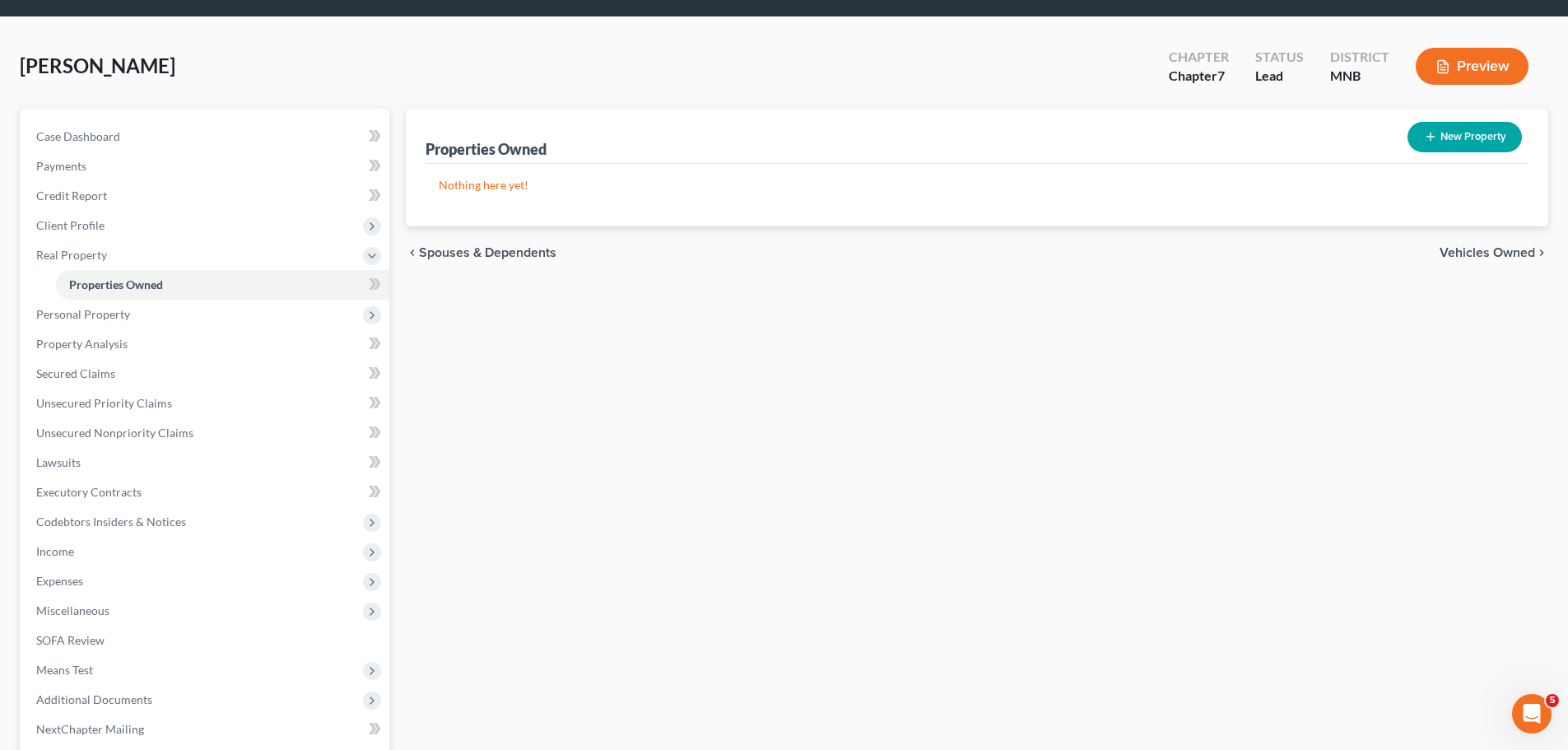
drag, startPoint x: 637, startPoint y: 408, endPoint x: 936, endPoint y: 222, distance: 352.1
click at [695, 341] on div "Properties Owned New Property Nothing here yet! Property Market Value Liens Exe…" at bounding box center [977, 481] width 1159 height 744
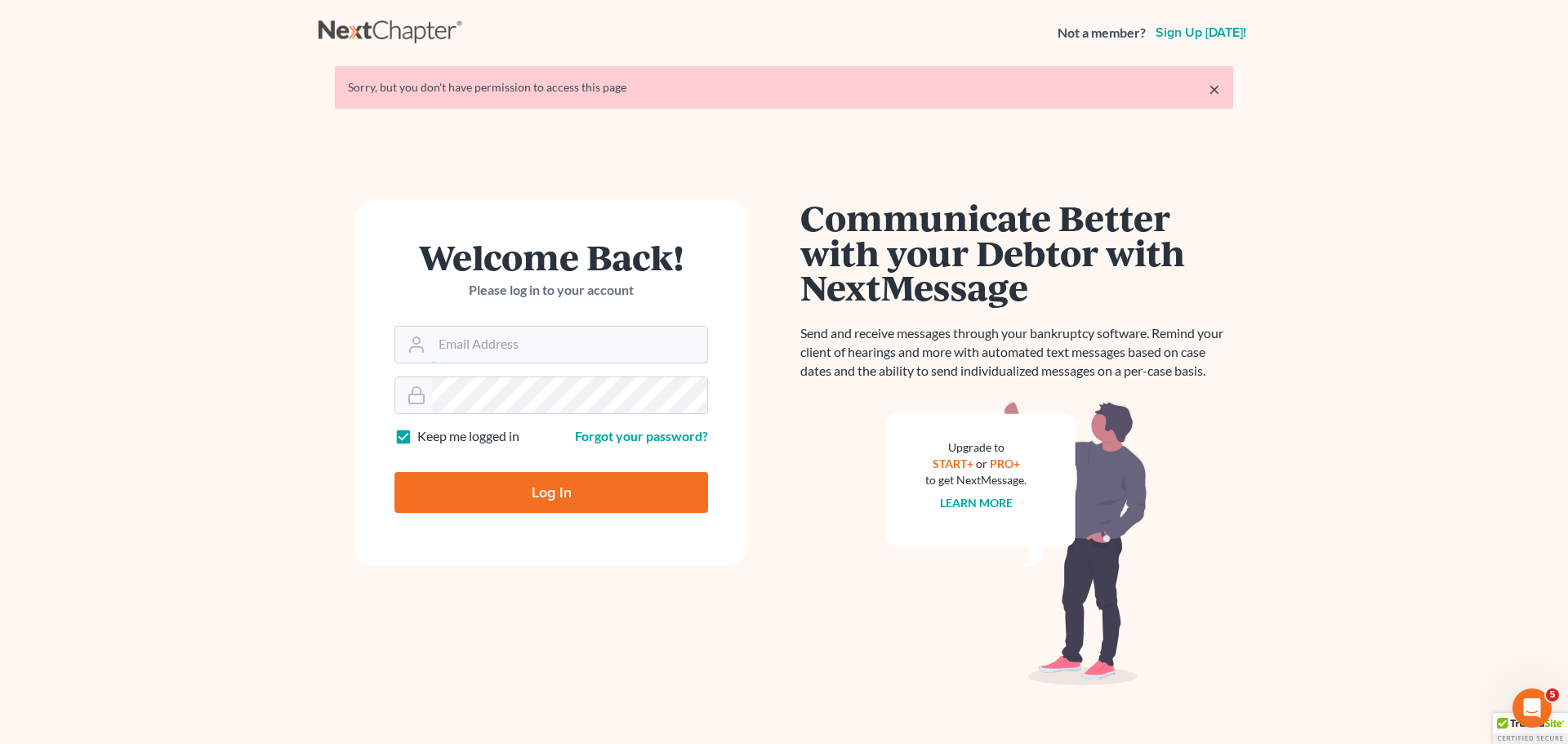
type input "[PERSON_NAME][EMAIL_ADDRESS][DOMAIN_NAME]"
click at [554, 491] on input "Log In" at bounding box center [551, 493] width 314 height 41
type input "Thinking..."
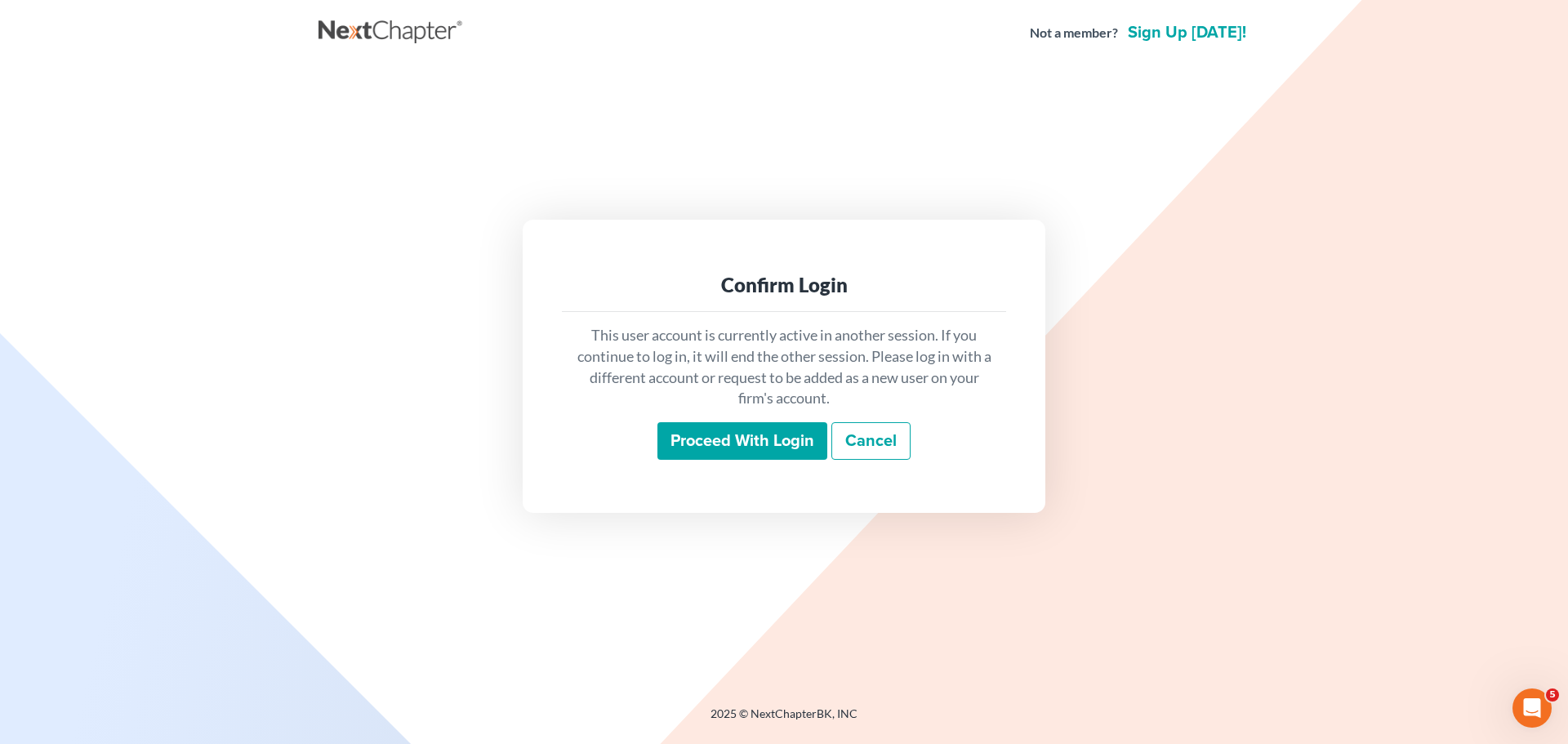
click at [742, 437] on input "Proceed with login" at bounding box center [742, 441] width 170 height 37
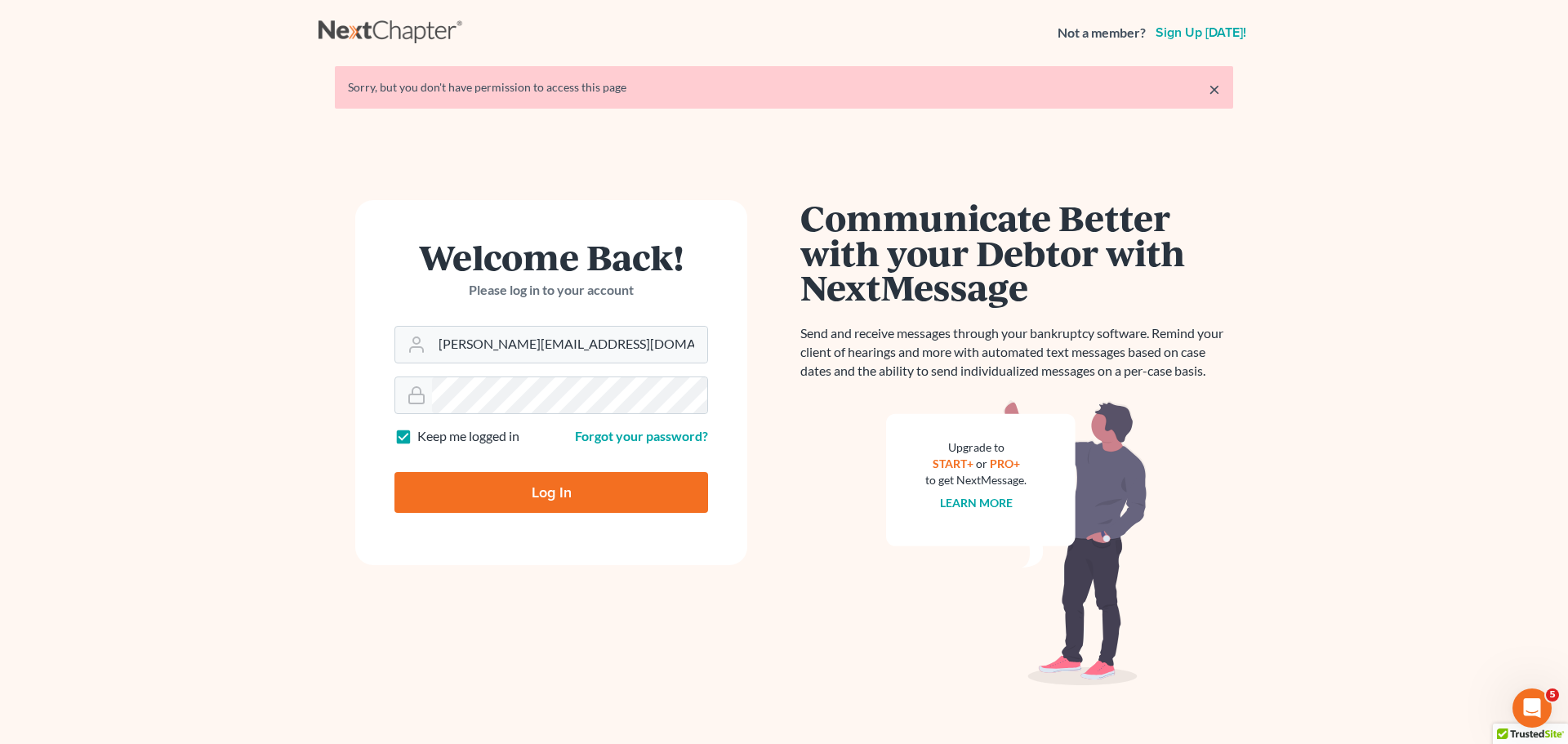
click at [551, 489] on input "Log In" at bounding box center [551, 493] width 314 height 41
type input "Thinking..."
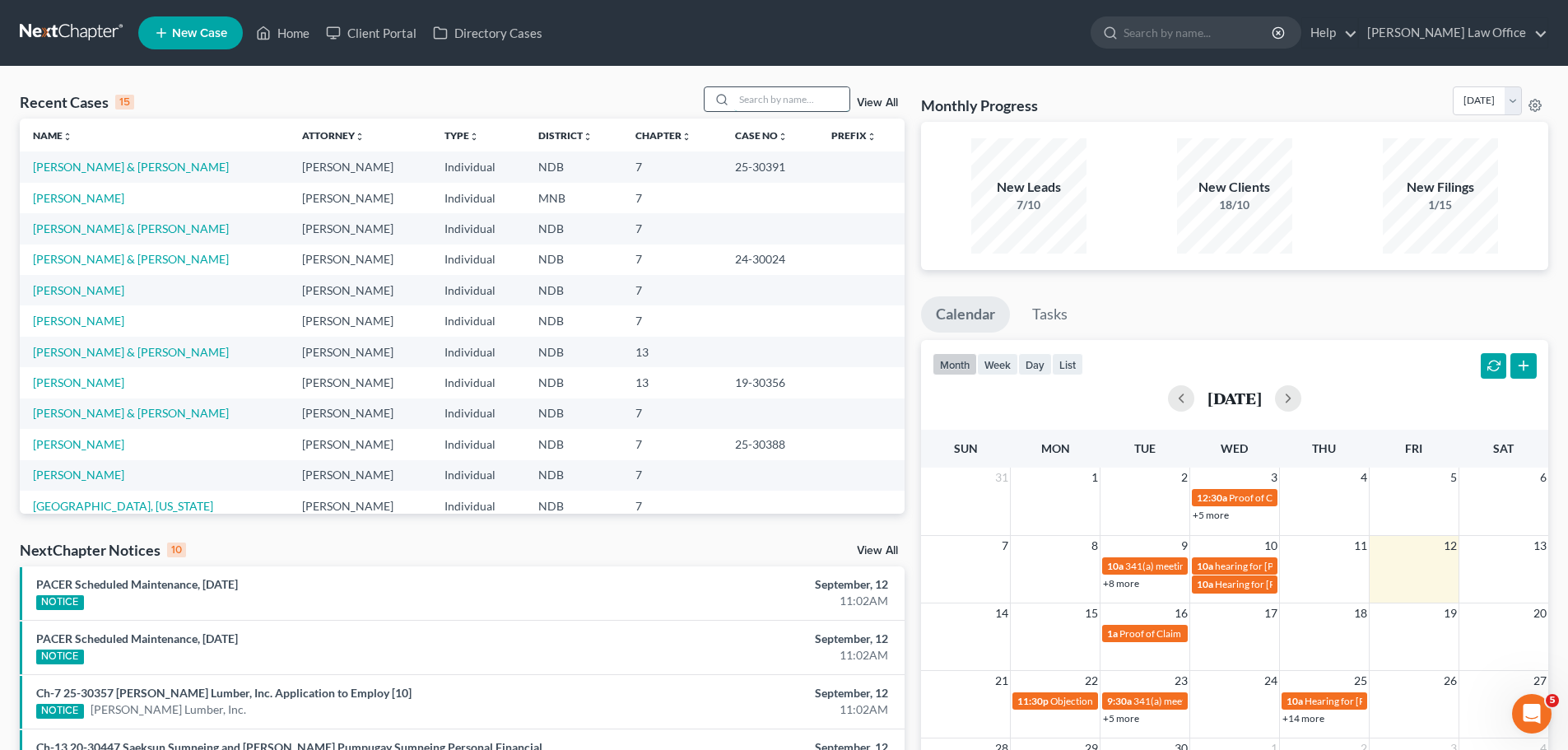
click at [754, 102] on input "search" at bounding box center [792, 99] width 115 height 23
type input "[PERSON_NAME]"
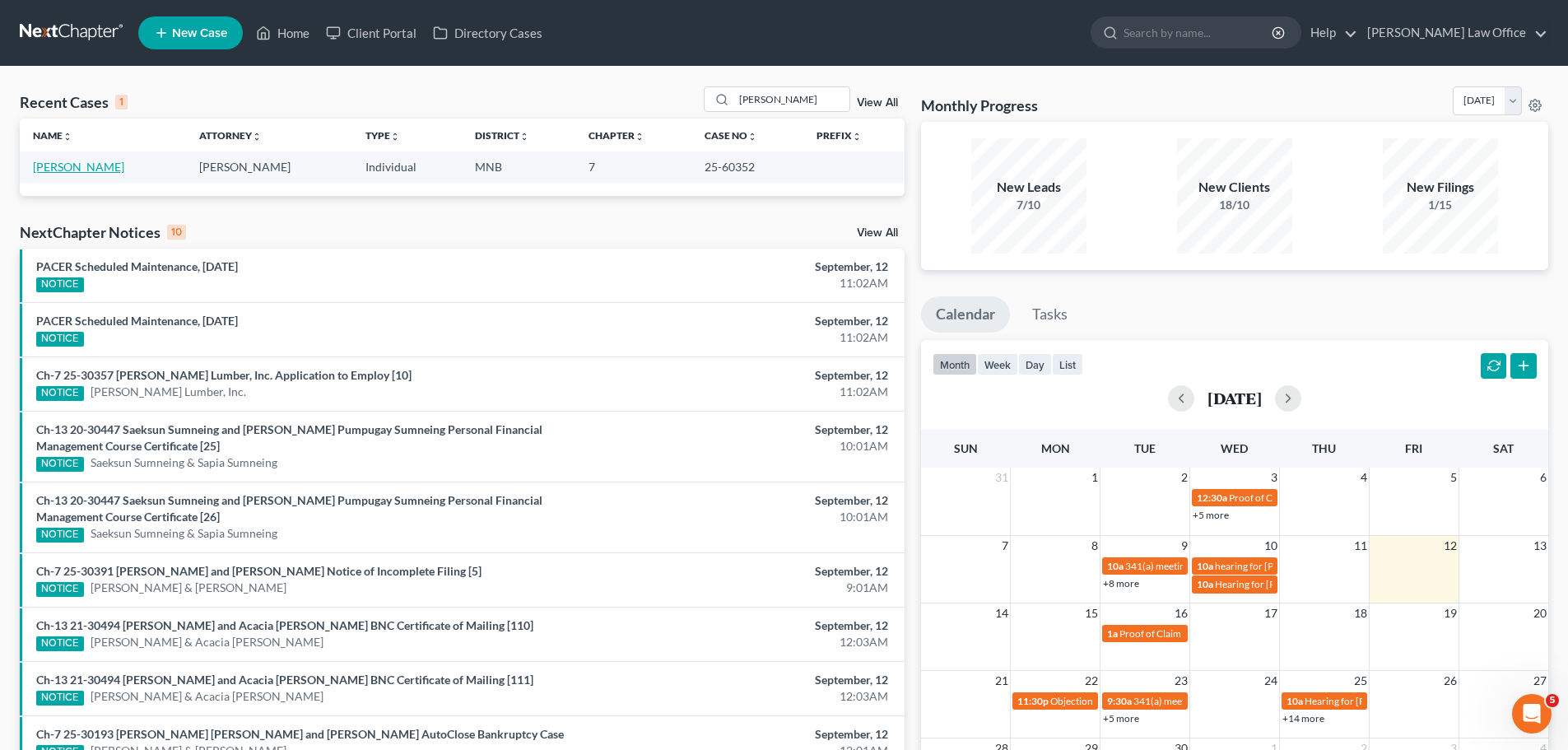
click at [39, 164] on link "[PERSON_NAME]" at bounding box center [78, 166] width 91 height 14
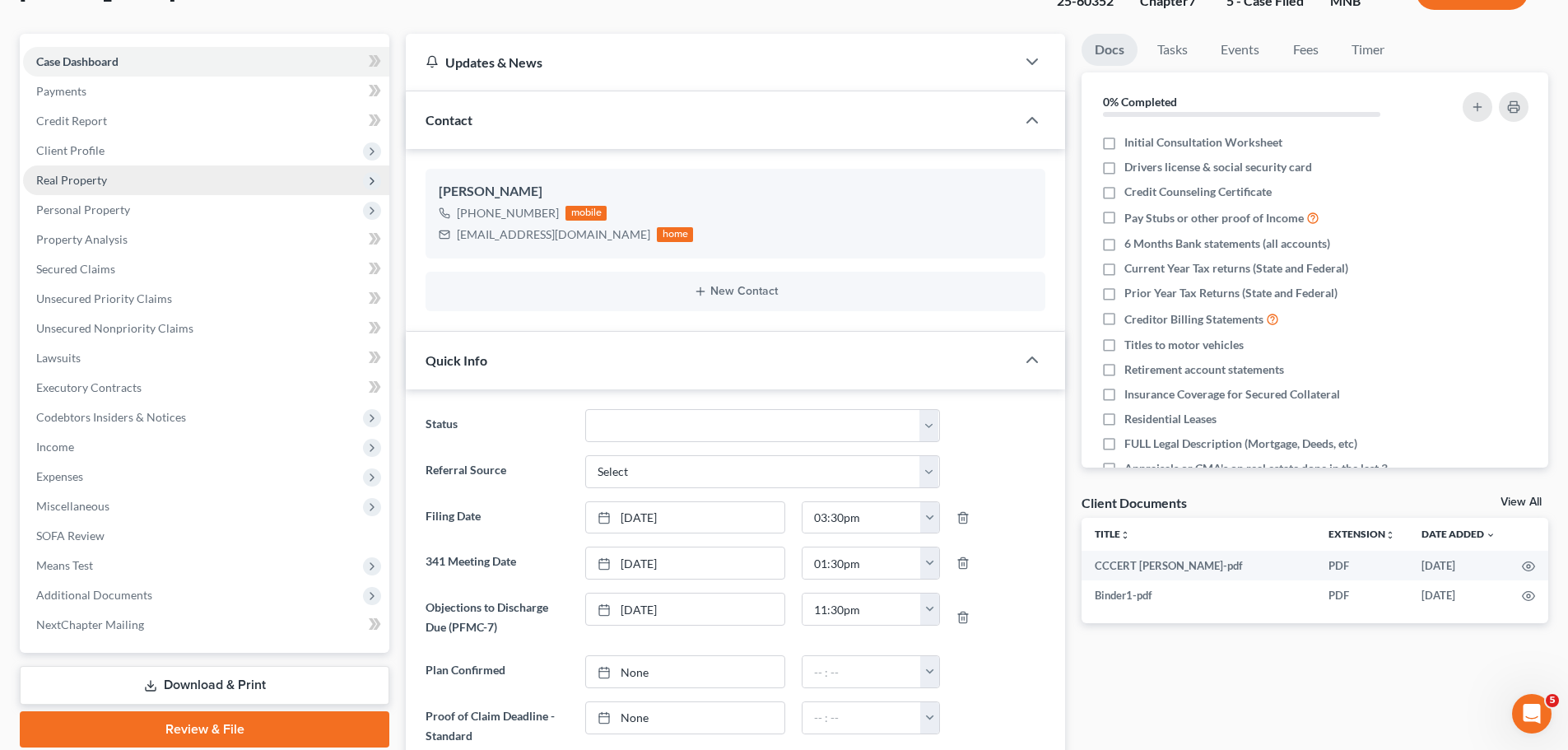
scroll to position [82, 0]
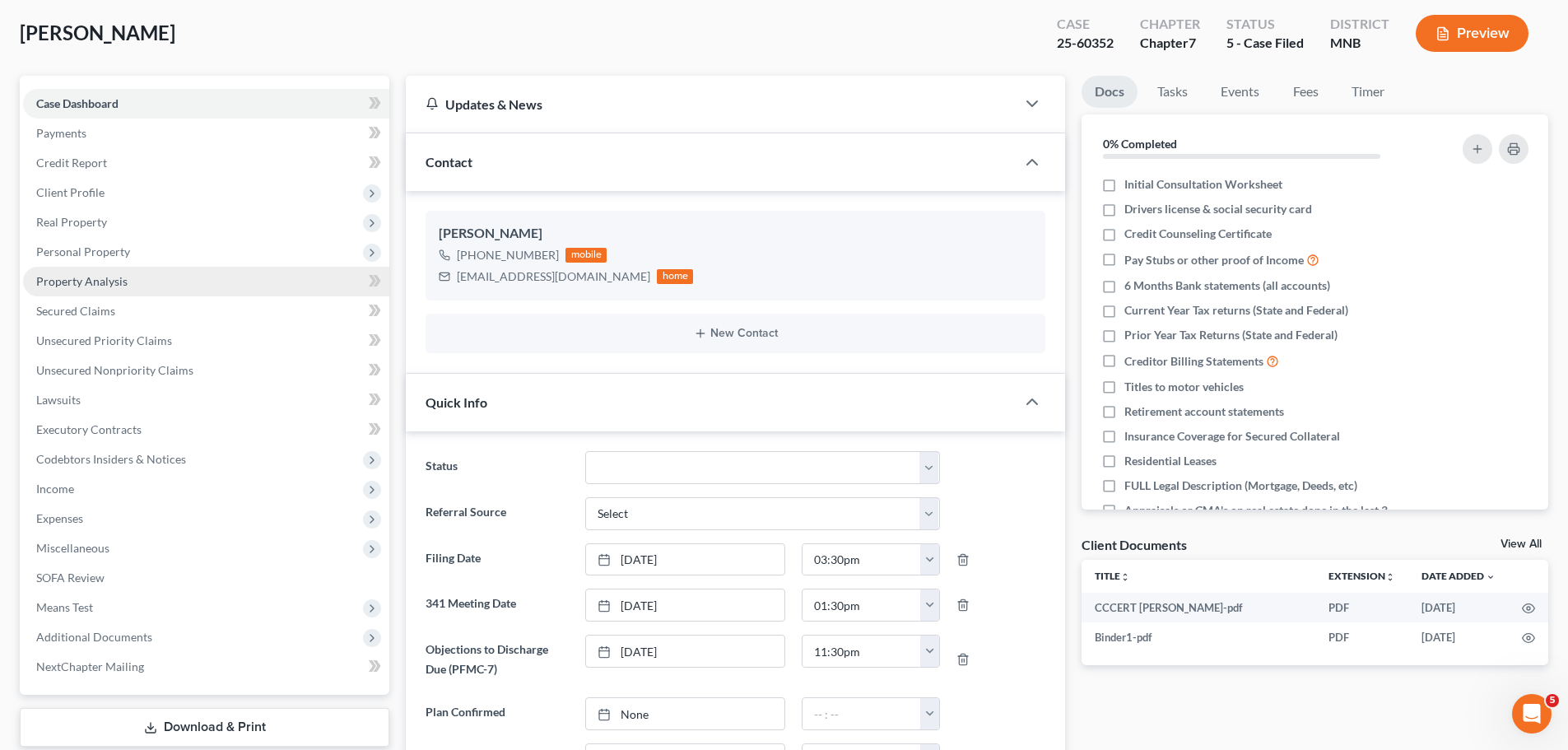
click at [96, 277] on span "Property Analysis" at bounding box center [81, 281] width 91 height 14
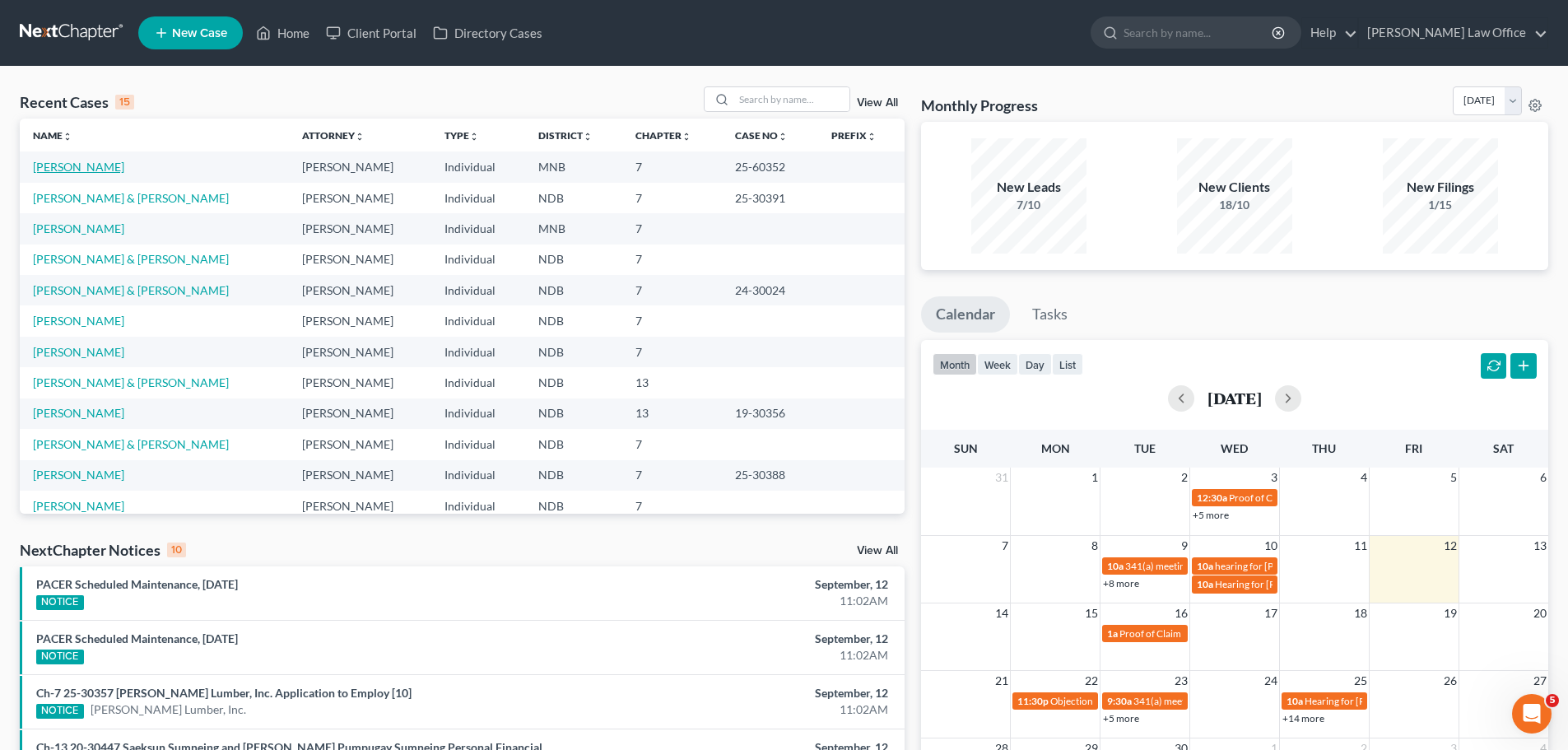
click at [62, 164] on link "[PERSON_NAME]" at bounding box center [78, 166] width 91 height 14
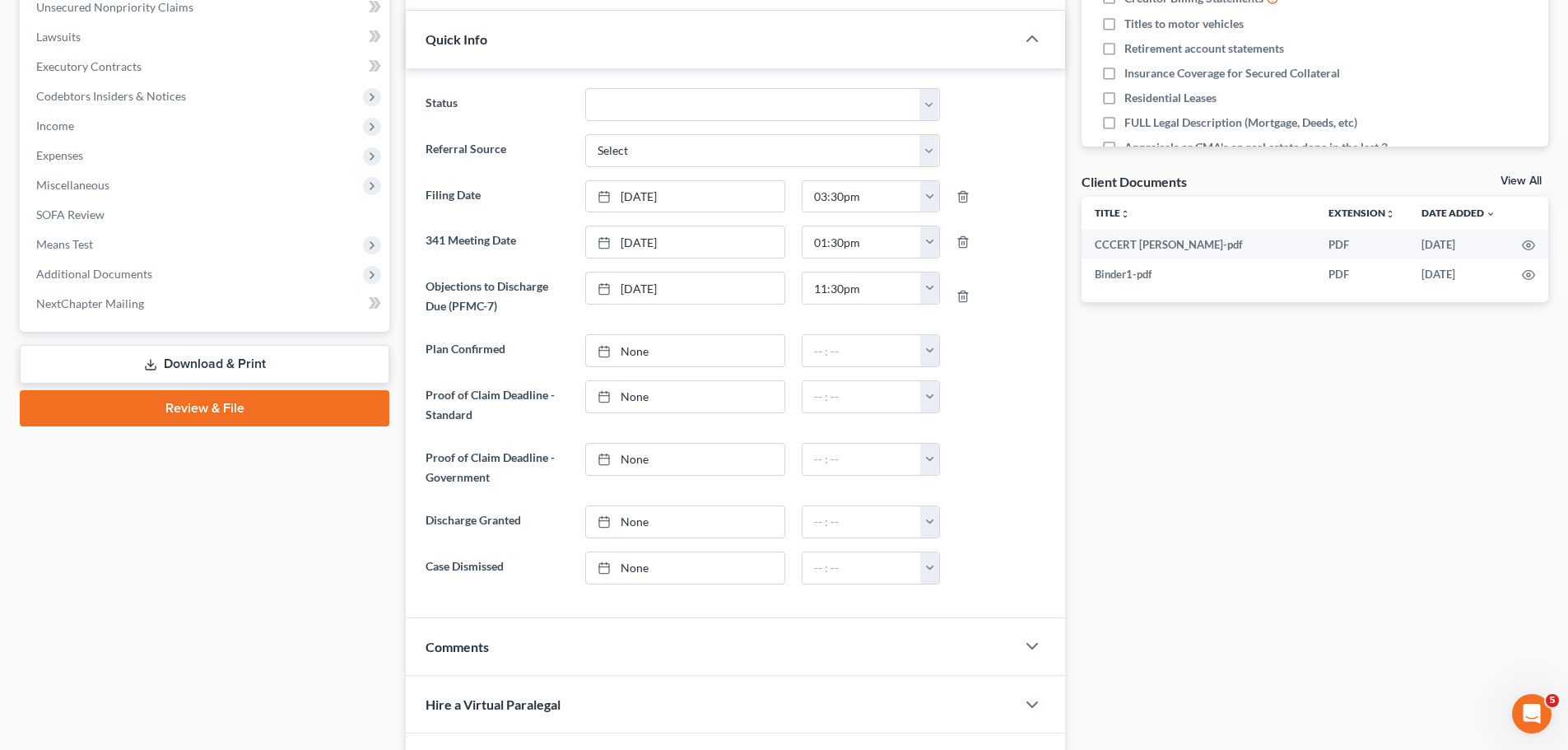
scroll to position [318, 0]
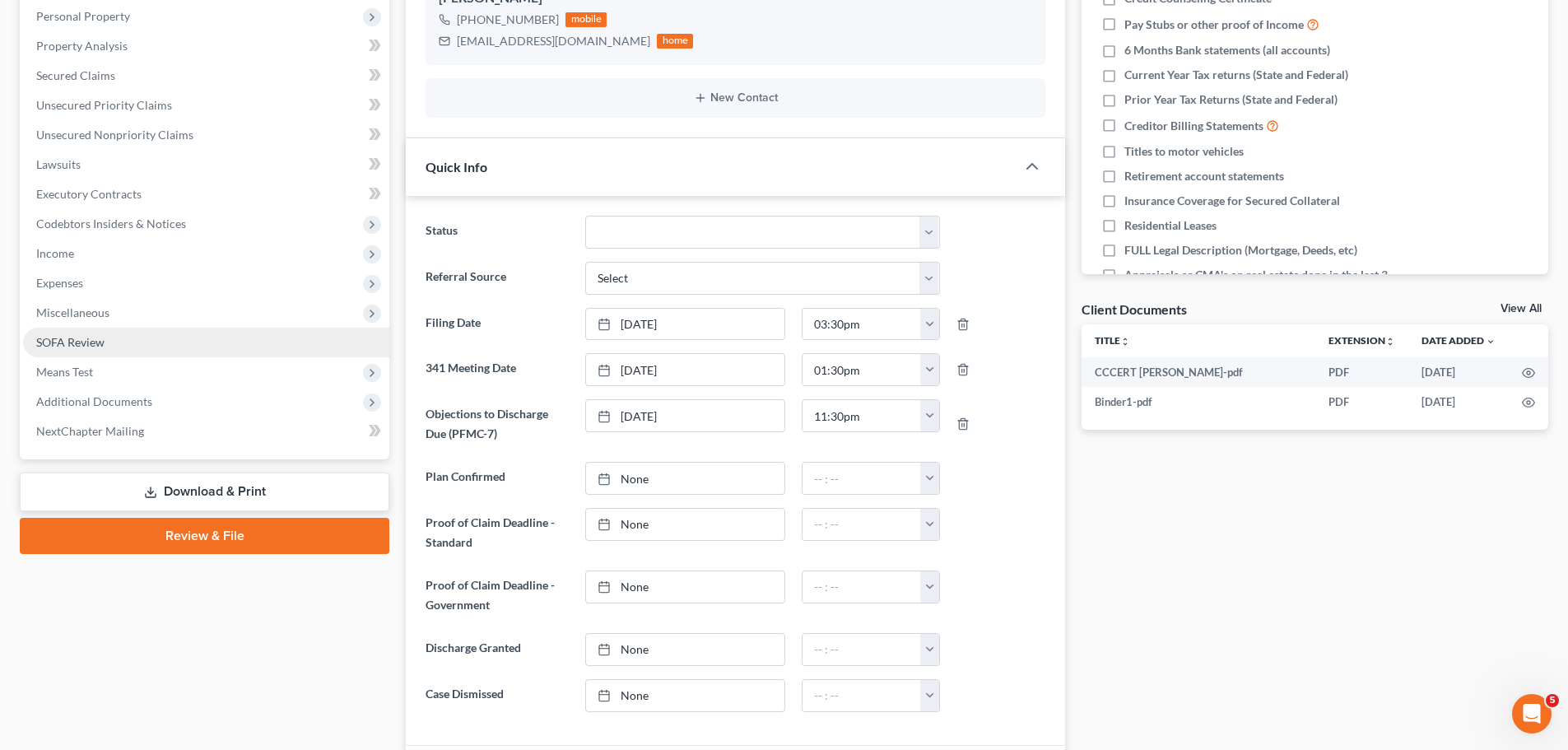
click at [60, 341] on span "SOFA Review" at bounding box center [70, 342] width 68 height 14
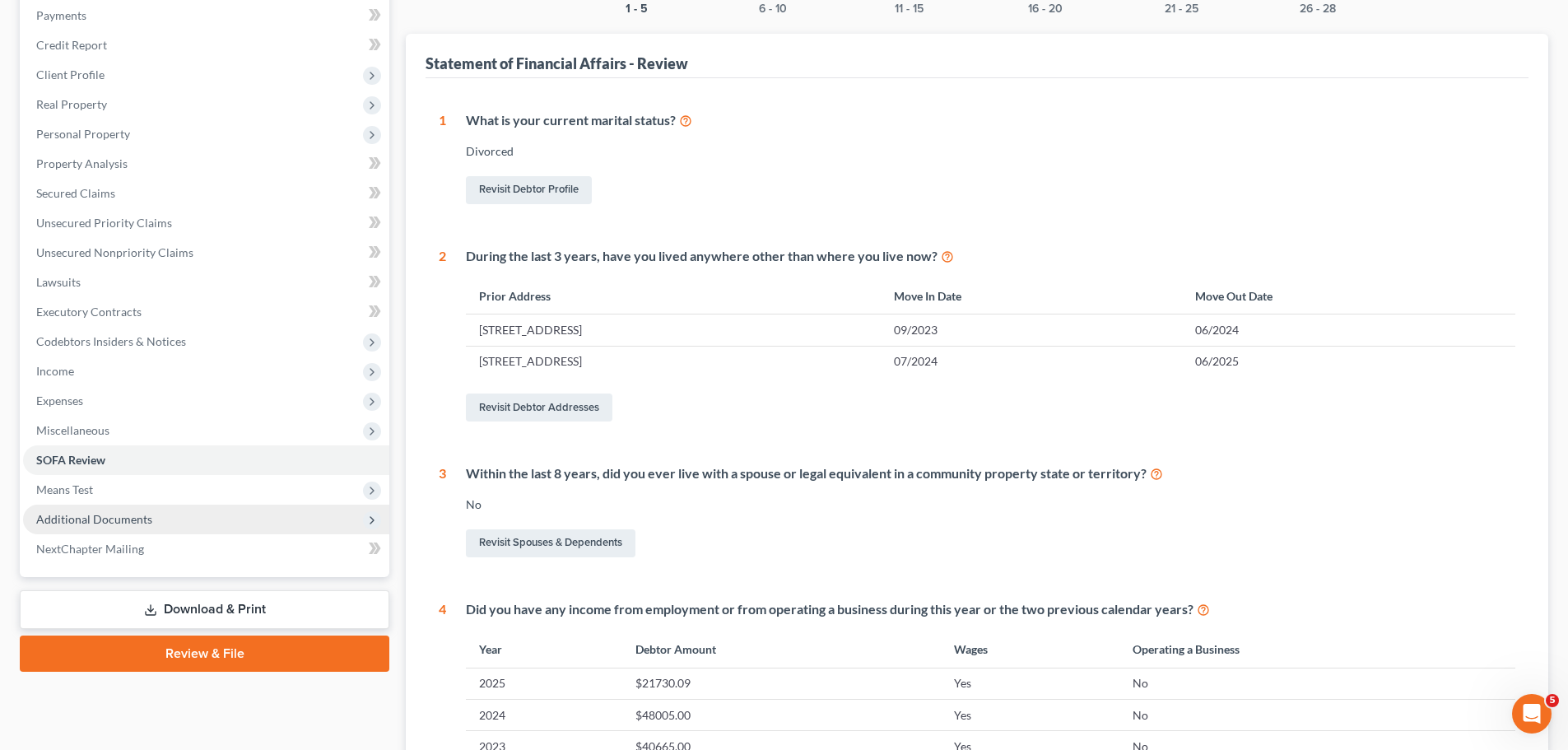
scroll to position [247, 0]
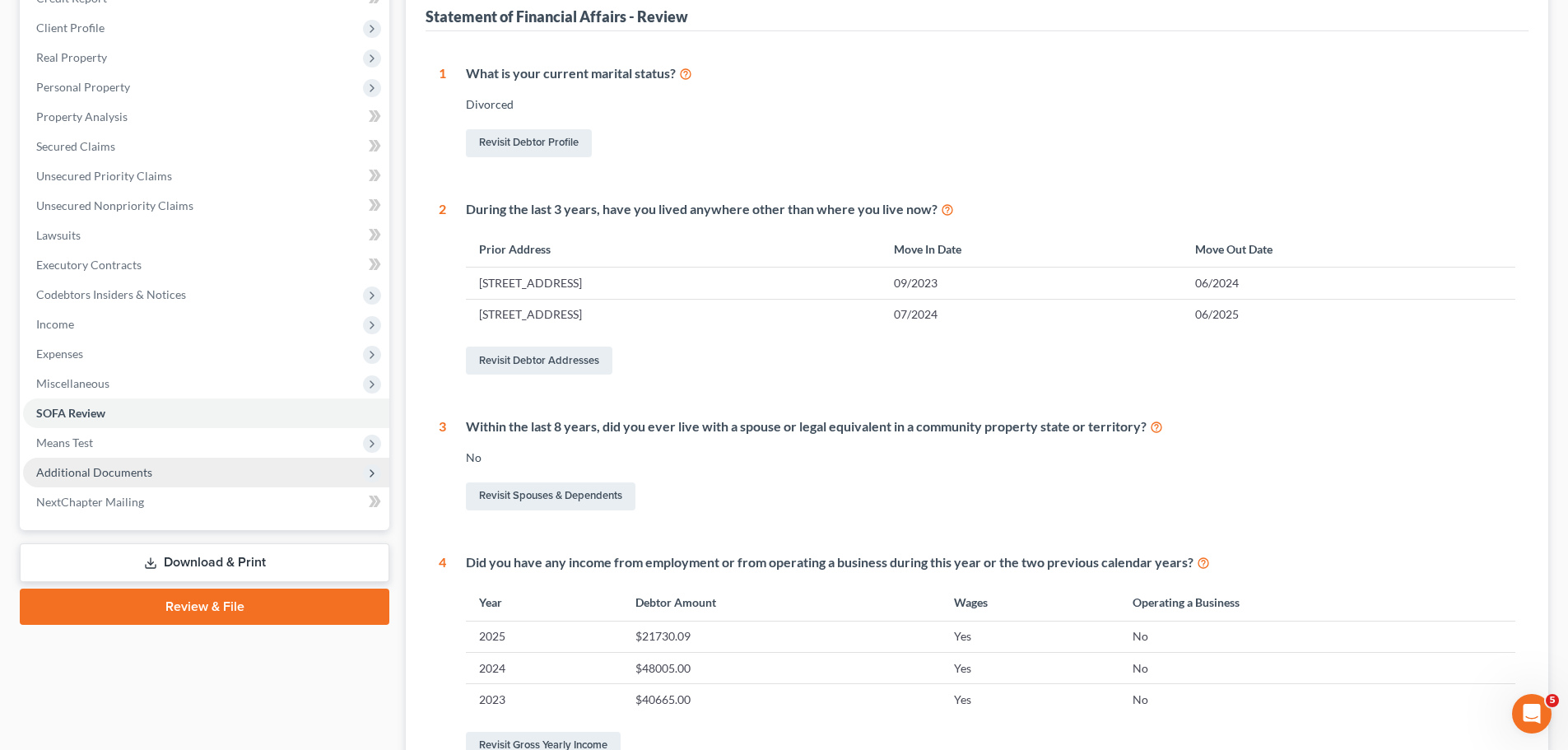
click at [89, 464] on span "Additional Documents" at bounding box center [205, 472] width 366 height 29
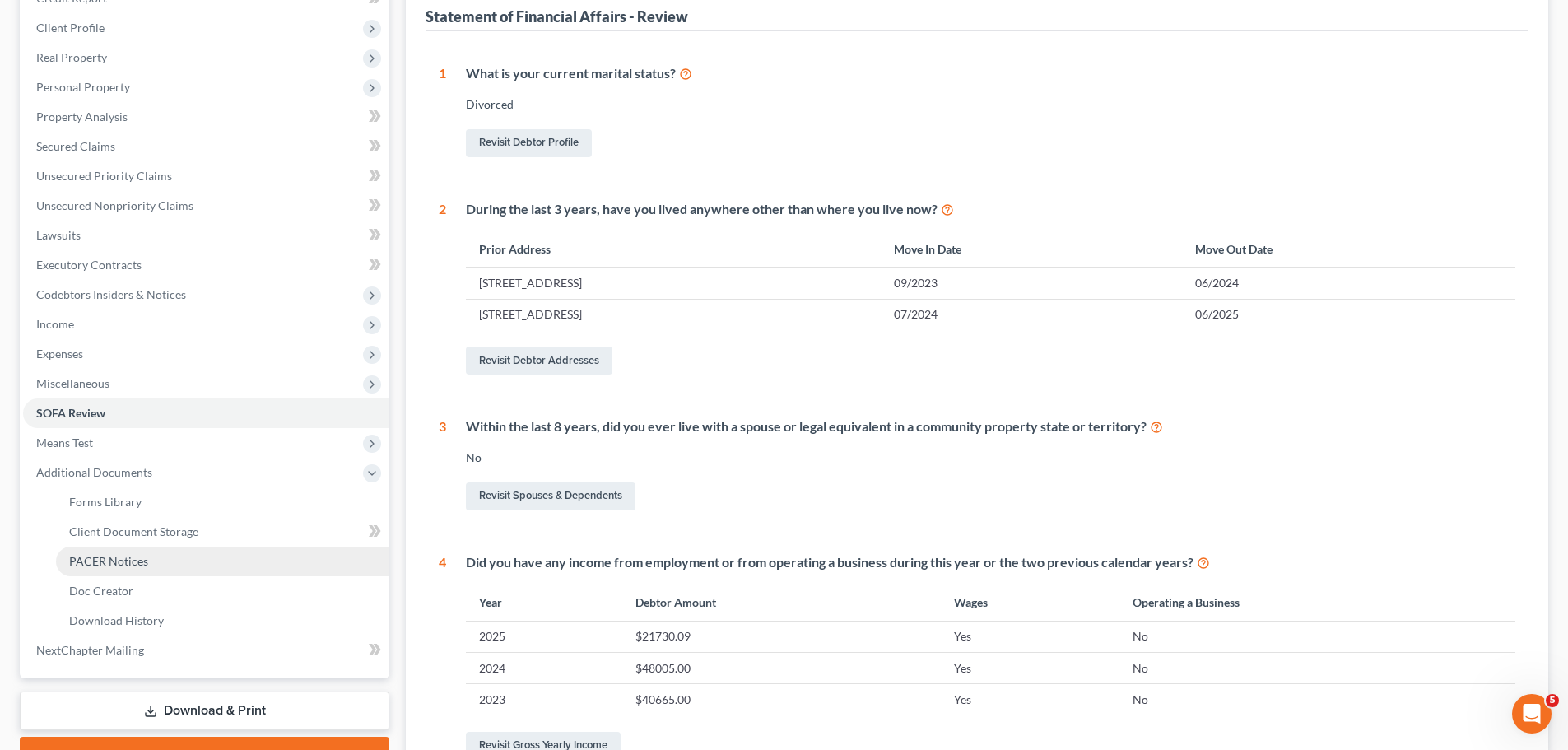
click at [133, 555] on span "PACER Notices" at bounding box center [108, 561] width 79 height 14
